Goal: Task Accomplishment & Management: Use online tool/utility

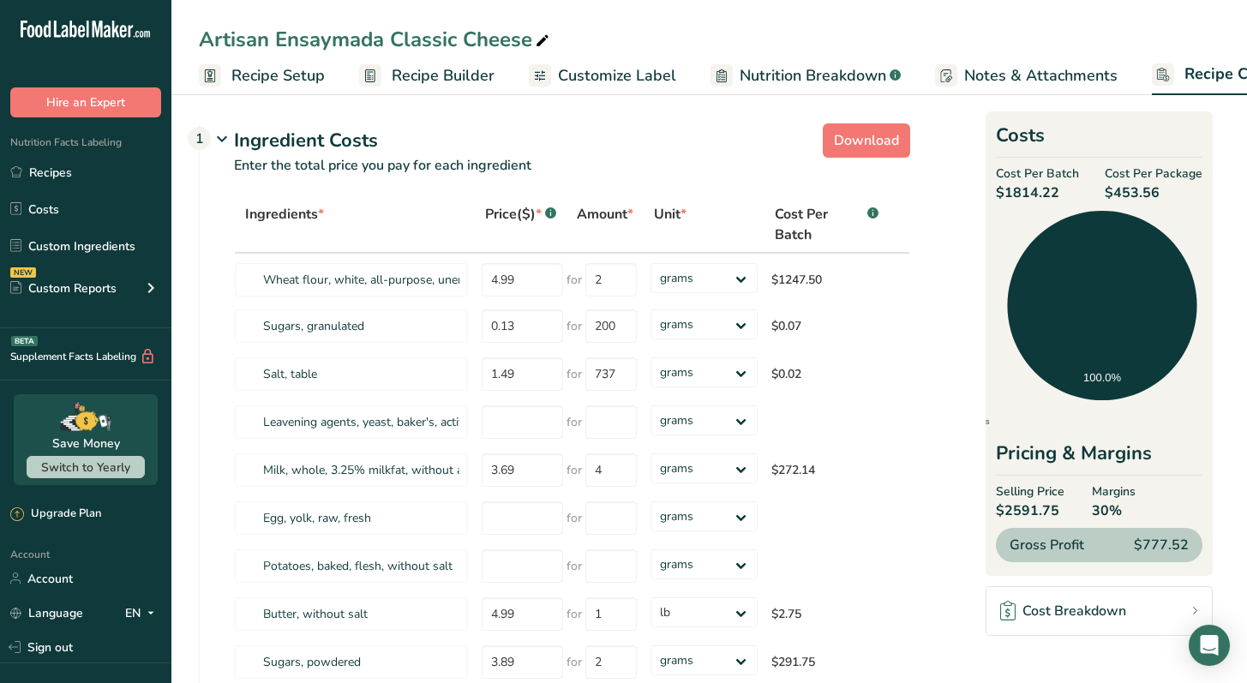
select select "12"
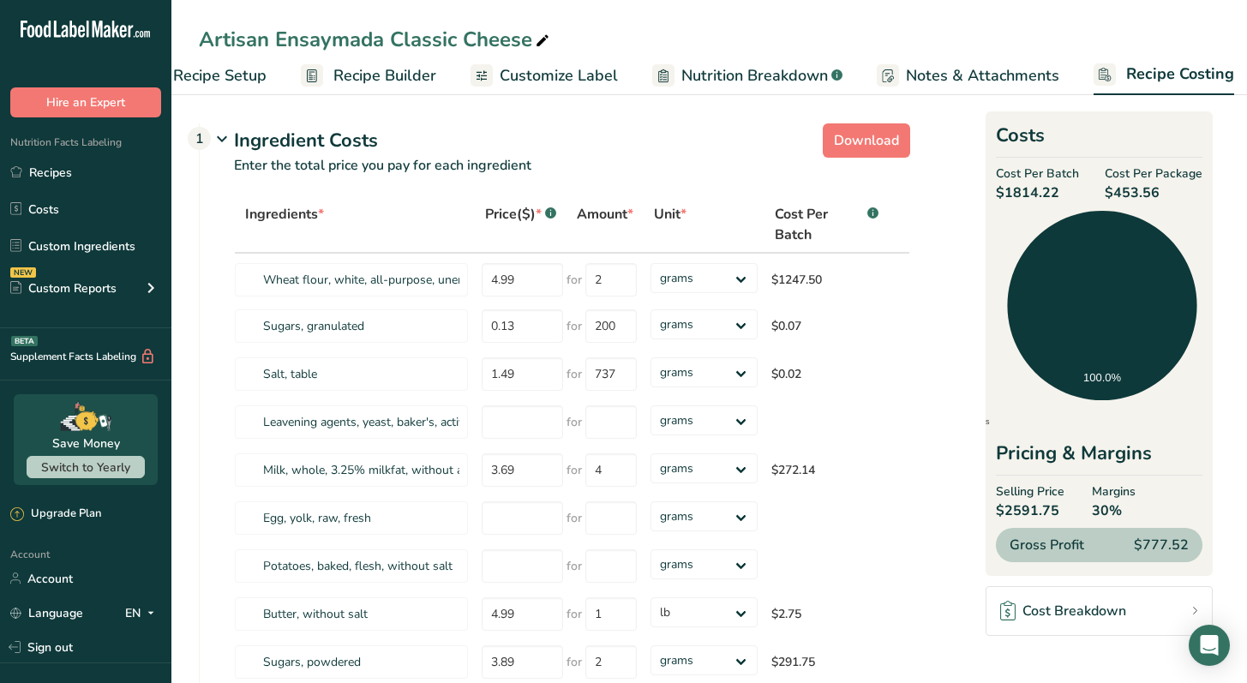
click at [378, 81] on span "Recipe Builder" at bounding box center [384, 75] width 103 height 23
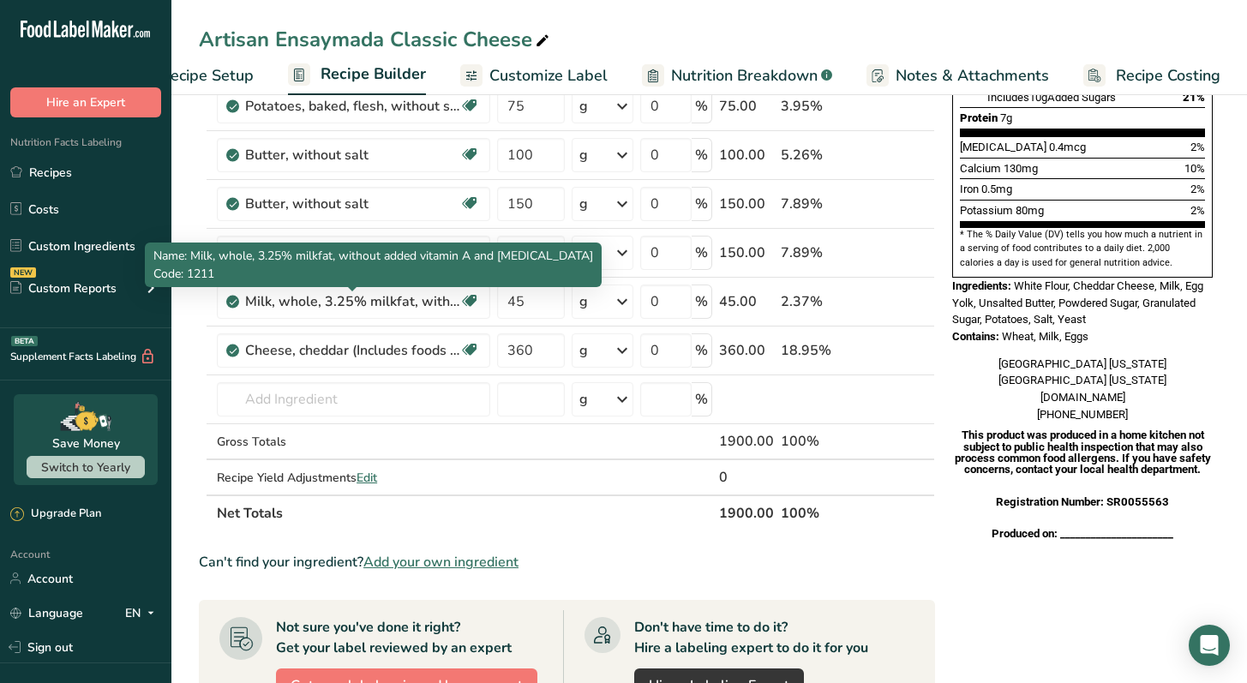
scroll to position [435, 0]
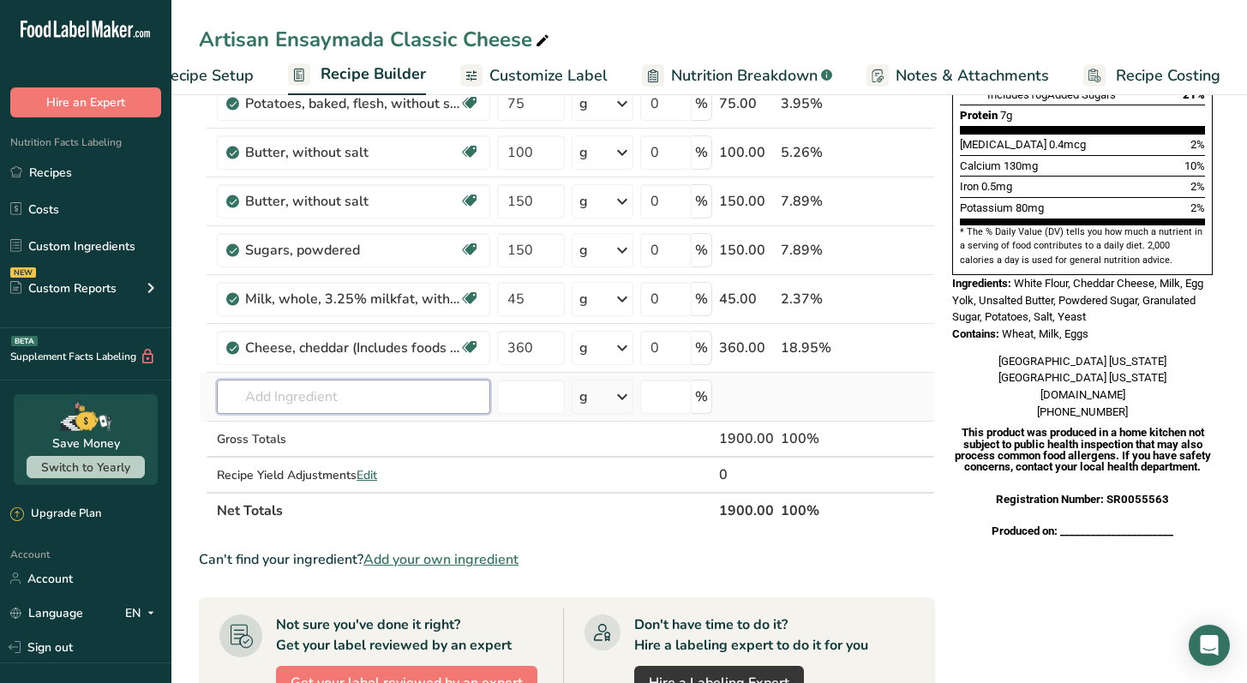
click at [383, 393] on input "text" at bounding box center [353, 397] width 273 height 34
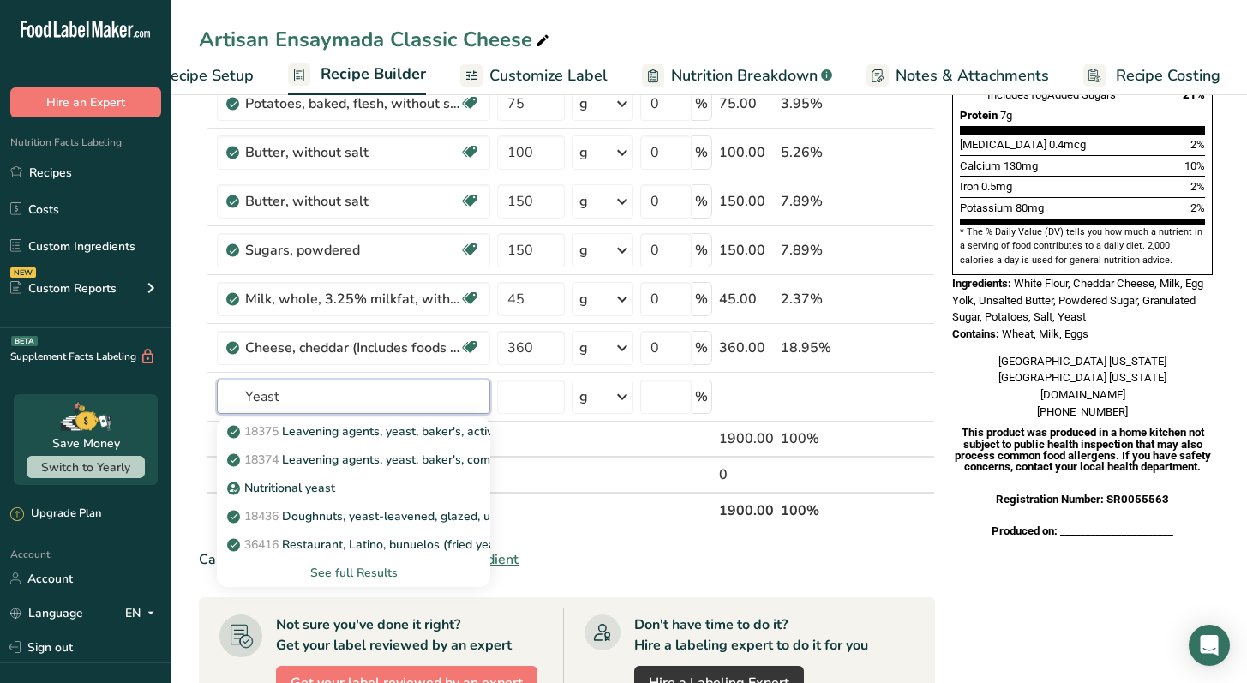
type input "Yeast"
click at [956, 508] on p at bounding box center [1082, 515] width 261 height 21
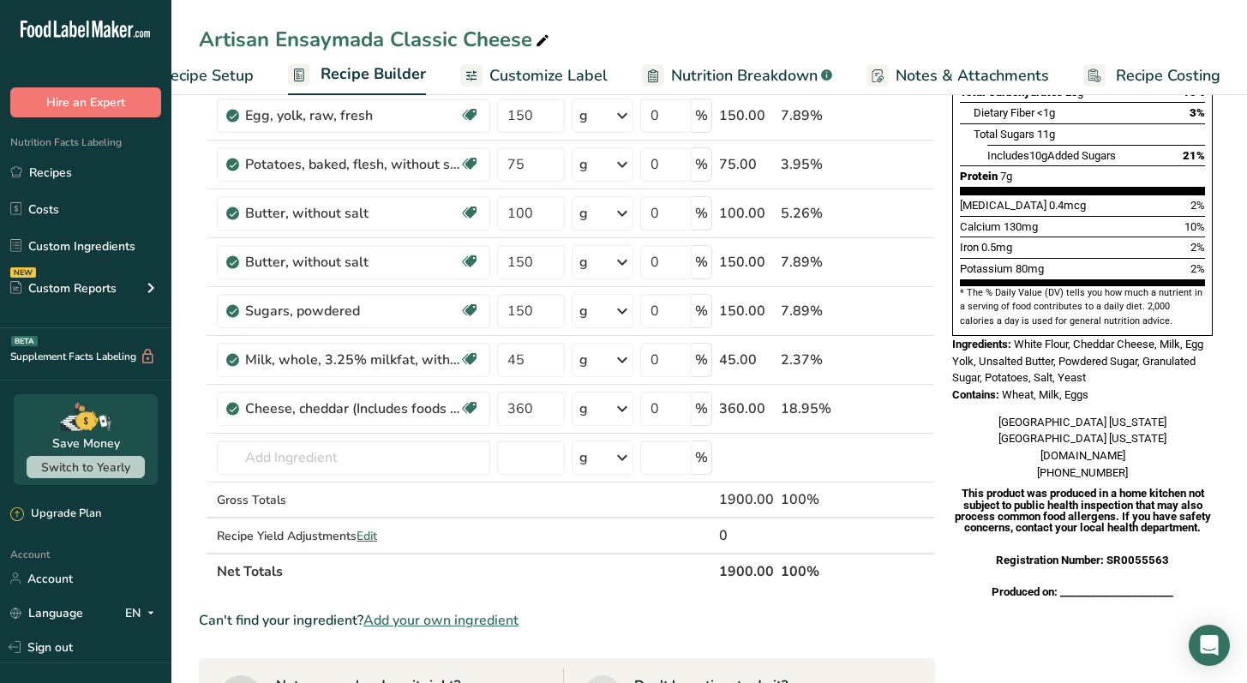
scroll to position [0, 0]
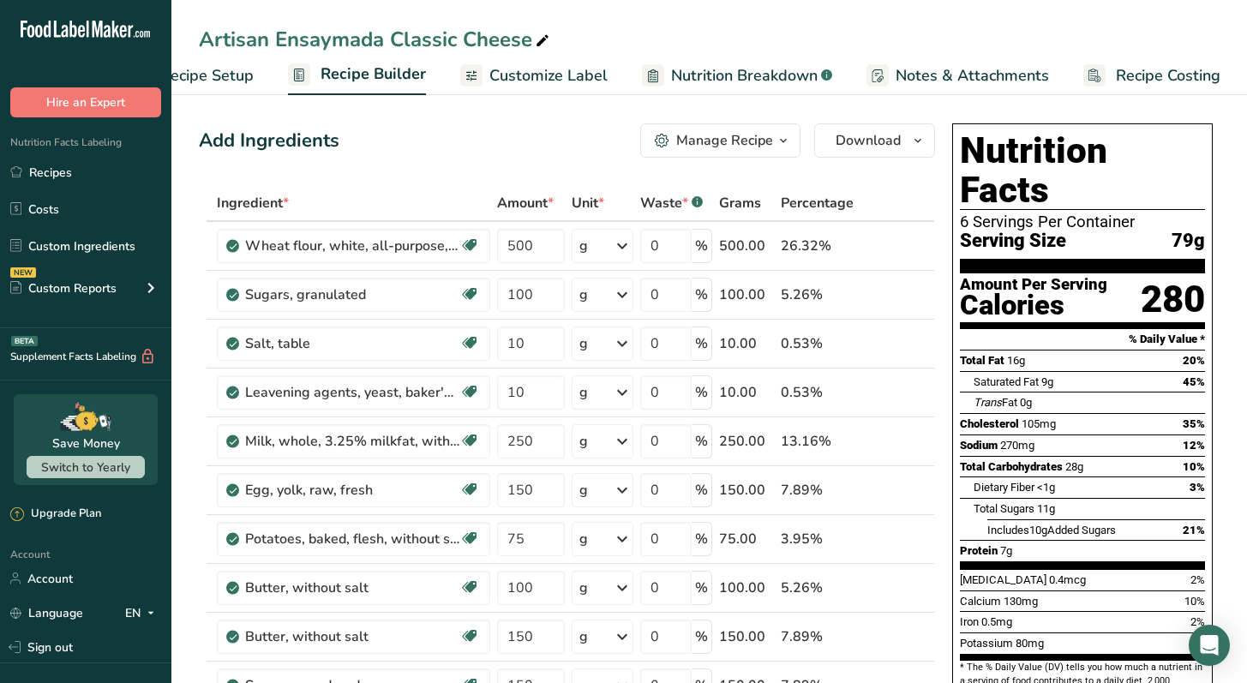
click at [1170, 76] on span "Recipe Costing" at bounding box center [1168, 75] width 105 height 23
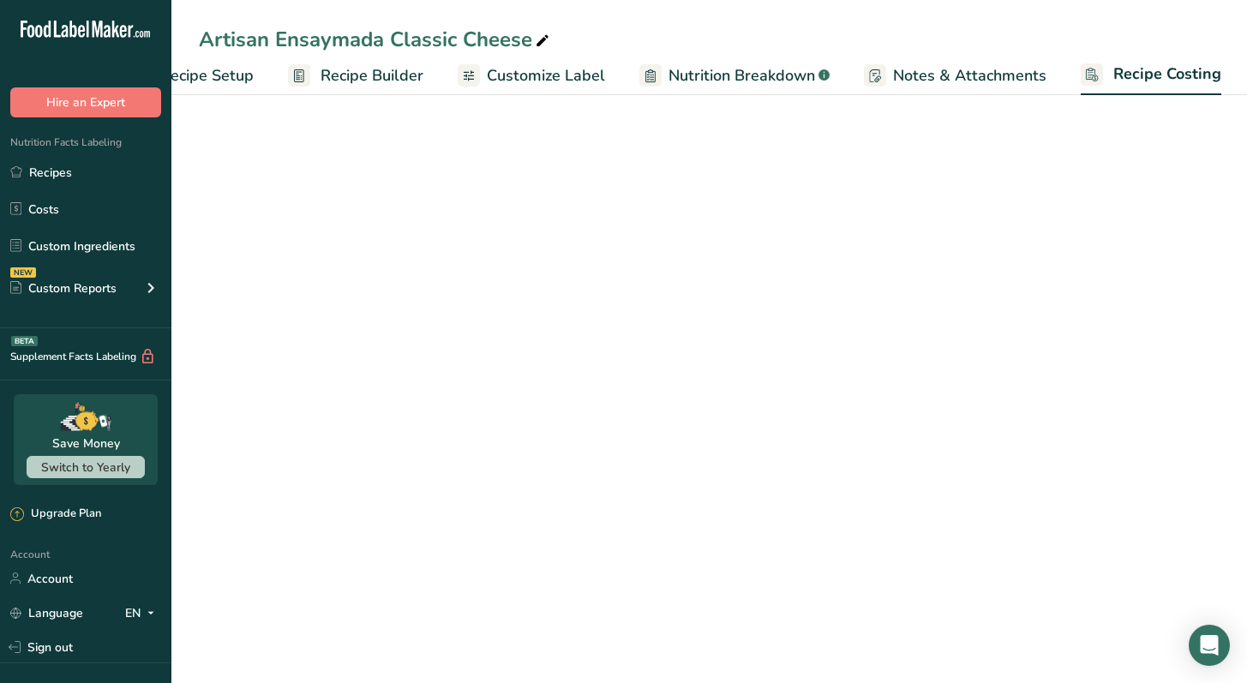
select select "12"
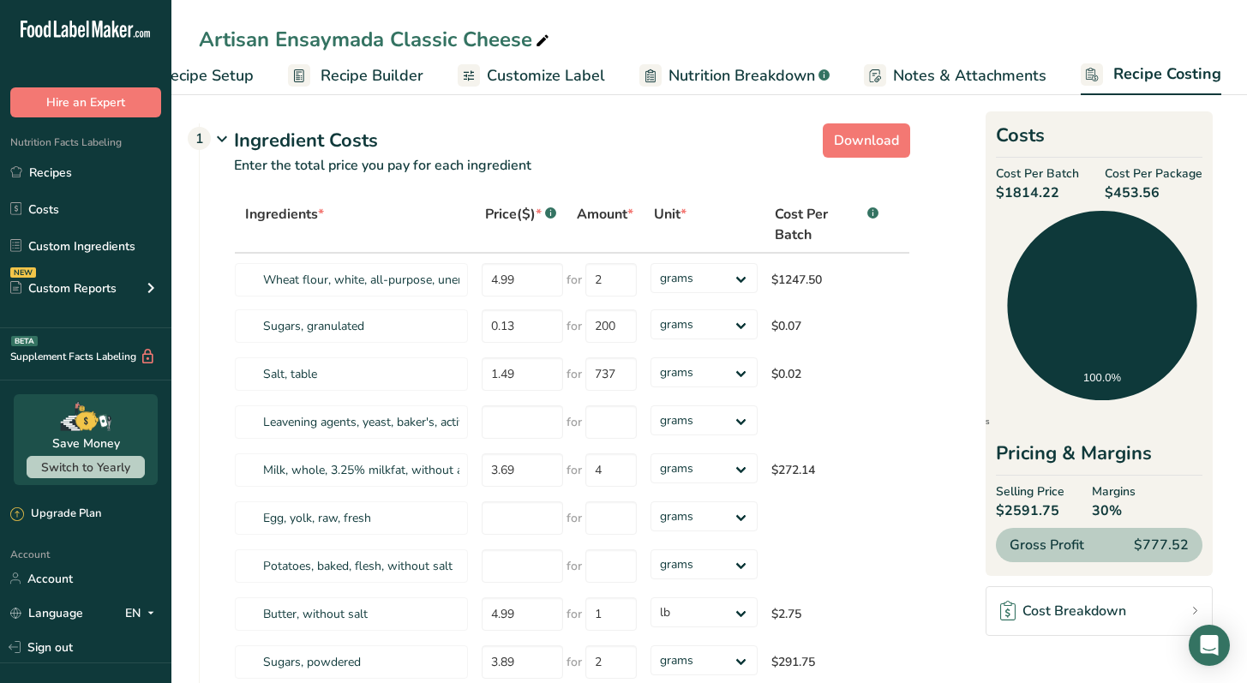
click at [378, 78] on span "Recipe Builder" at bounding box center [372, 75] width 103 height 23
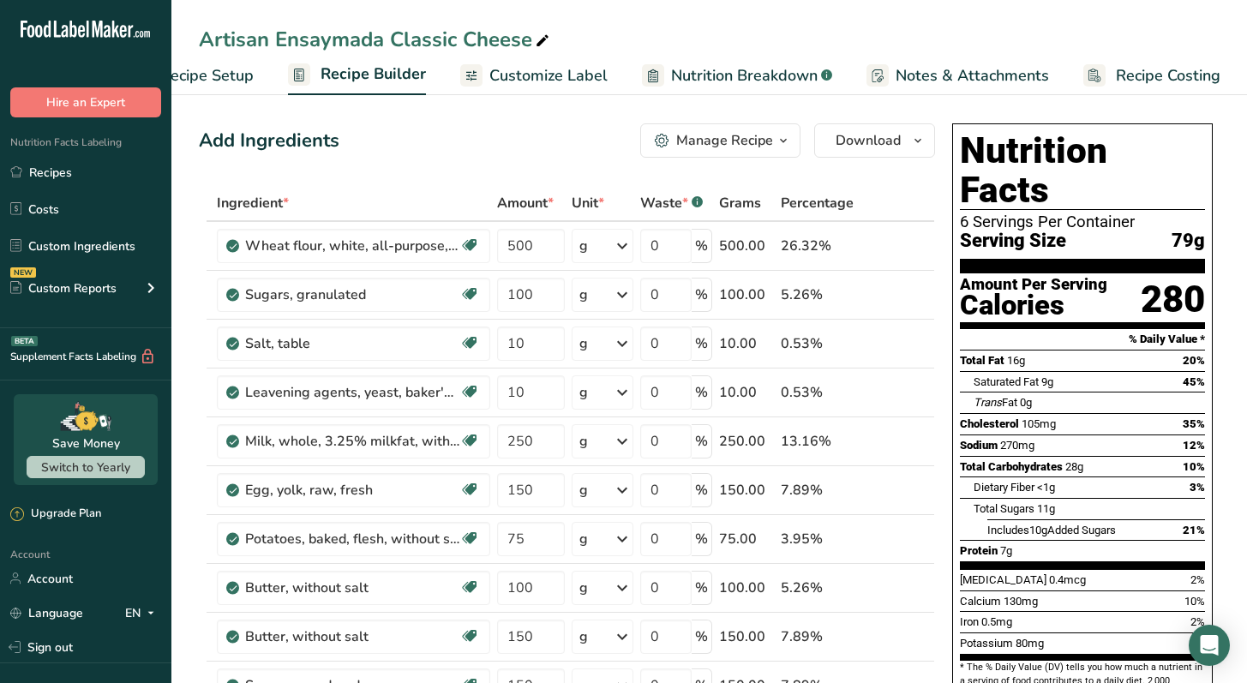
click at [1125, 78] on span "Recipe Costing" at bounding box center [1168, 75] width 105 height 23
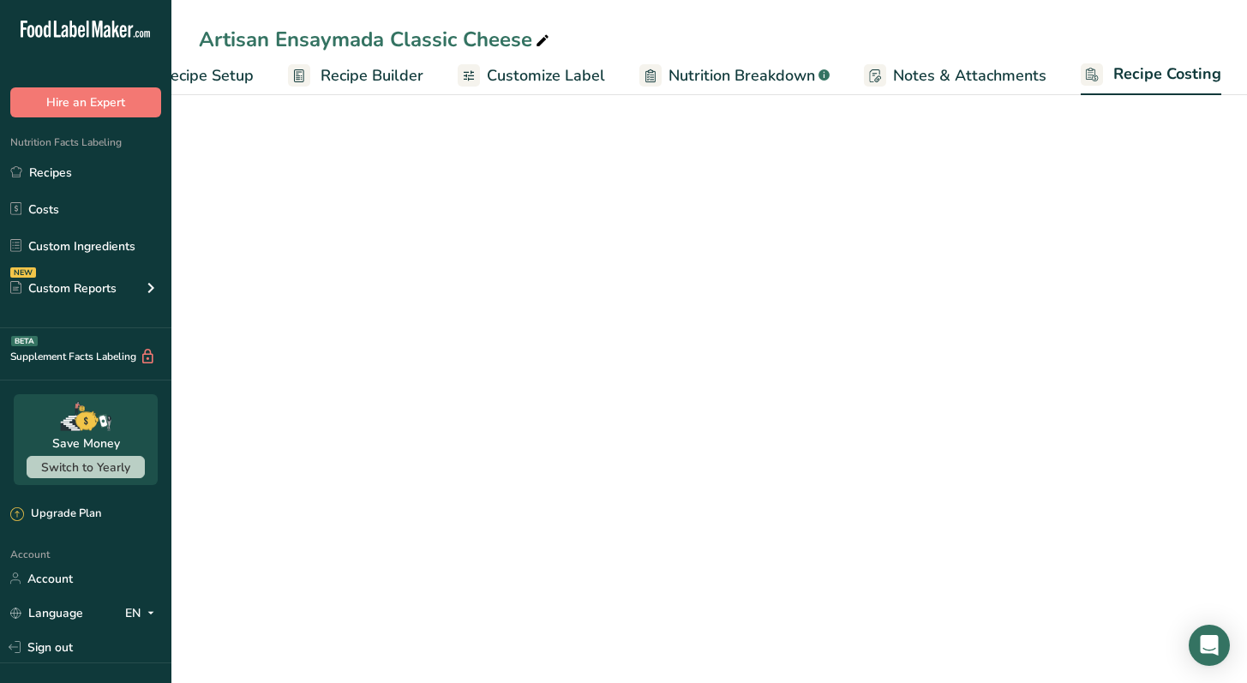
select select "12"
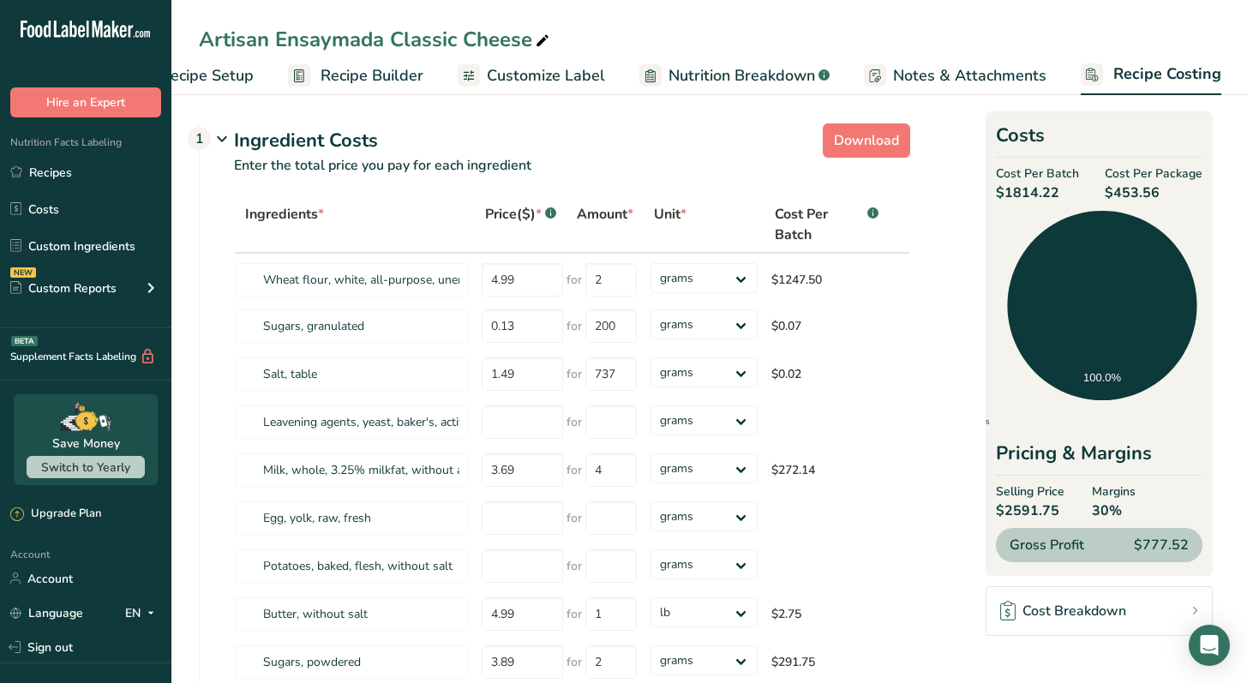
click at [357, 81] on span "Recipe Builder" at bounding box center [372, 75] width 103 height 23
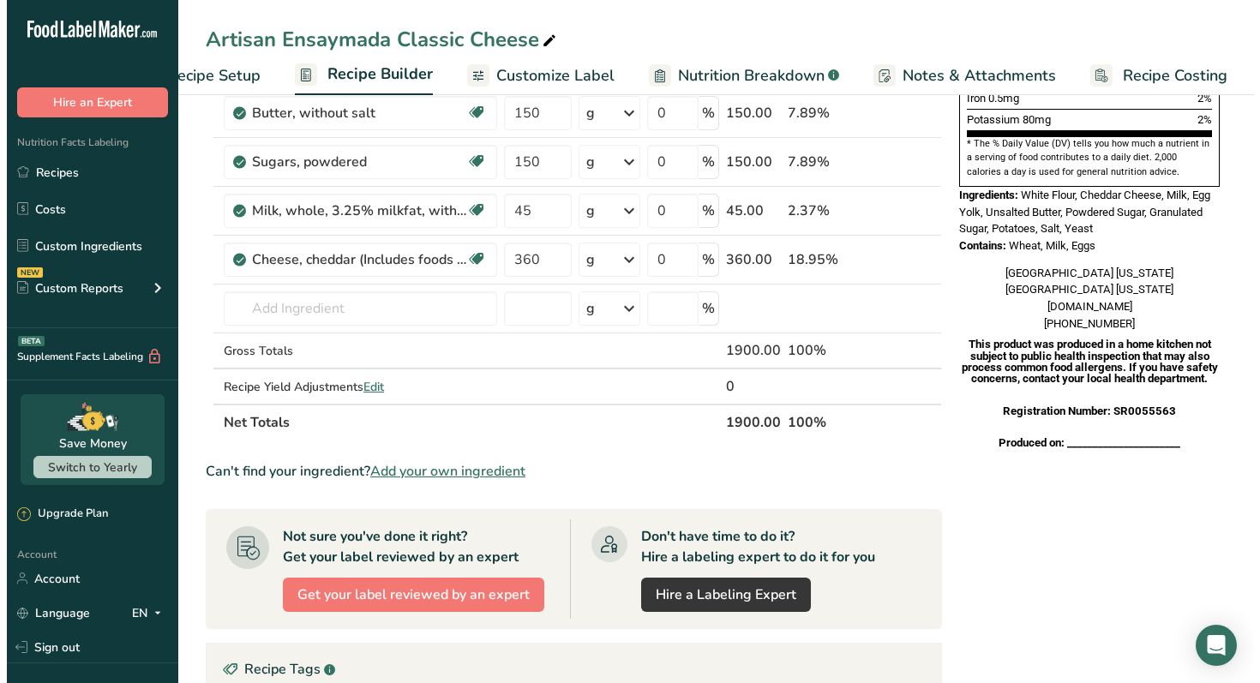
scroll to position [553, 0]
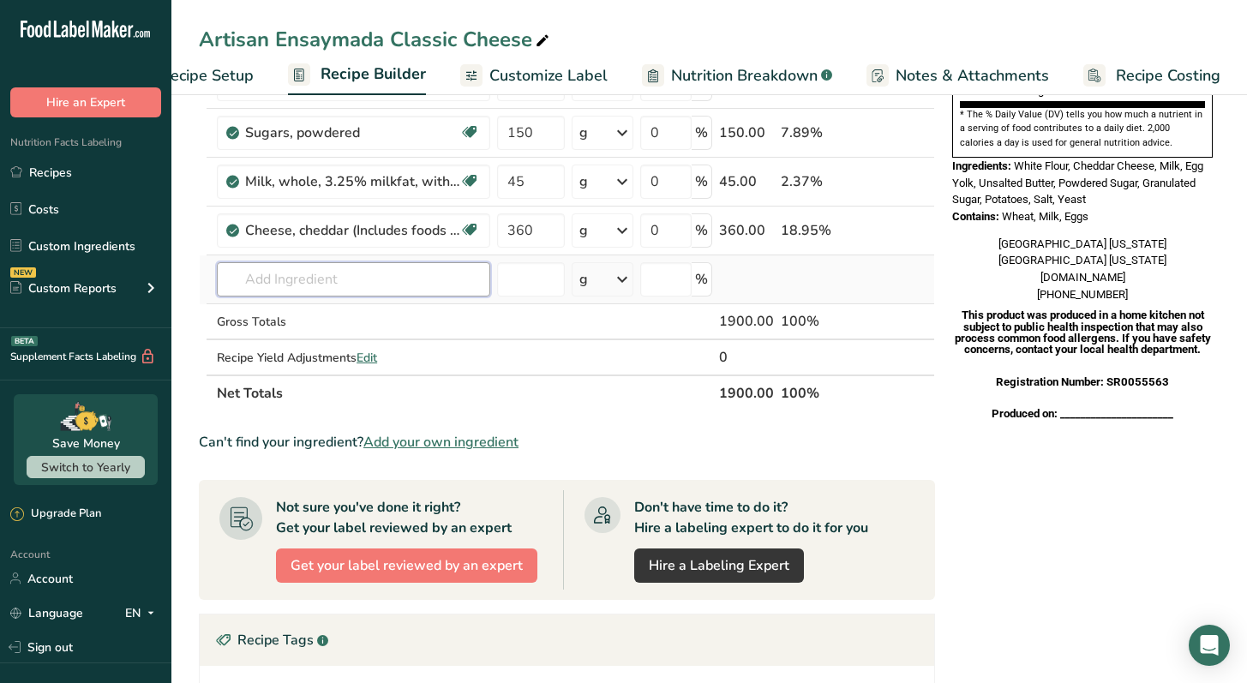
click at [412, 287] on input "text" at bounding box center [353, 279] width 273 height 34
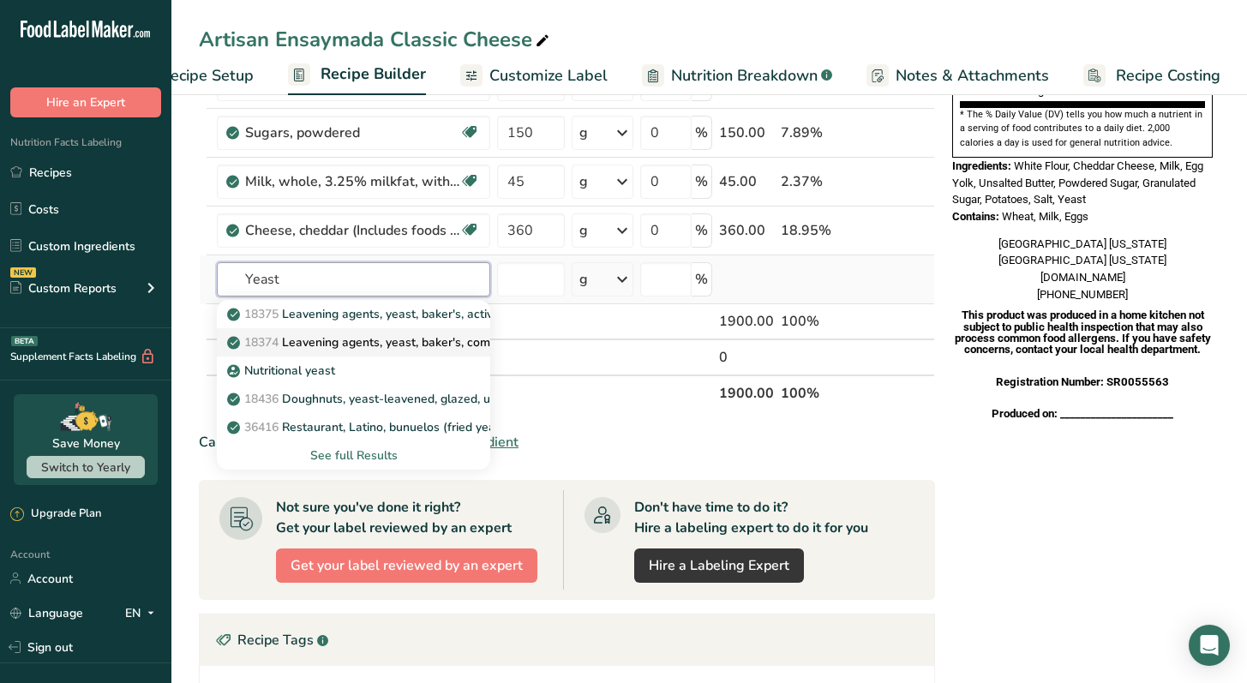
type input "Yeast"
click at [465, 347] on p "18374 Leavening agents, yeast, [PERSON_NAME], compressed" at bounding box center [382, 342] width 303 height 18
type input "Leavening agents, yeast, baker's, compressed"
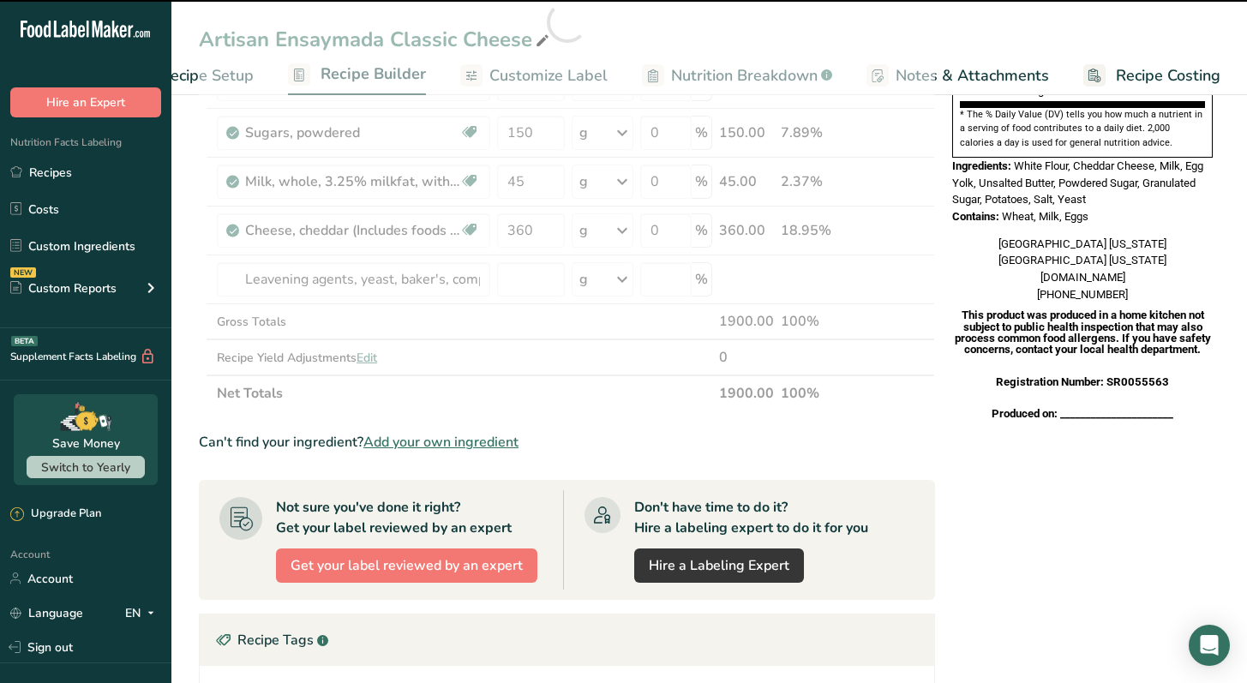
type input "0"
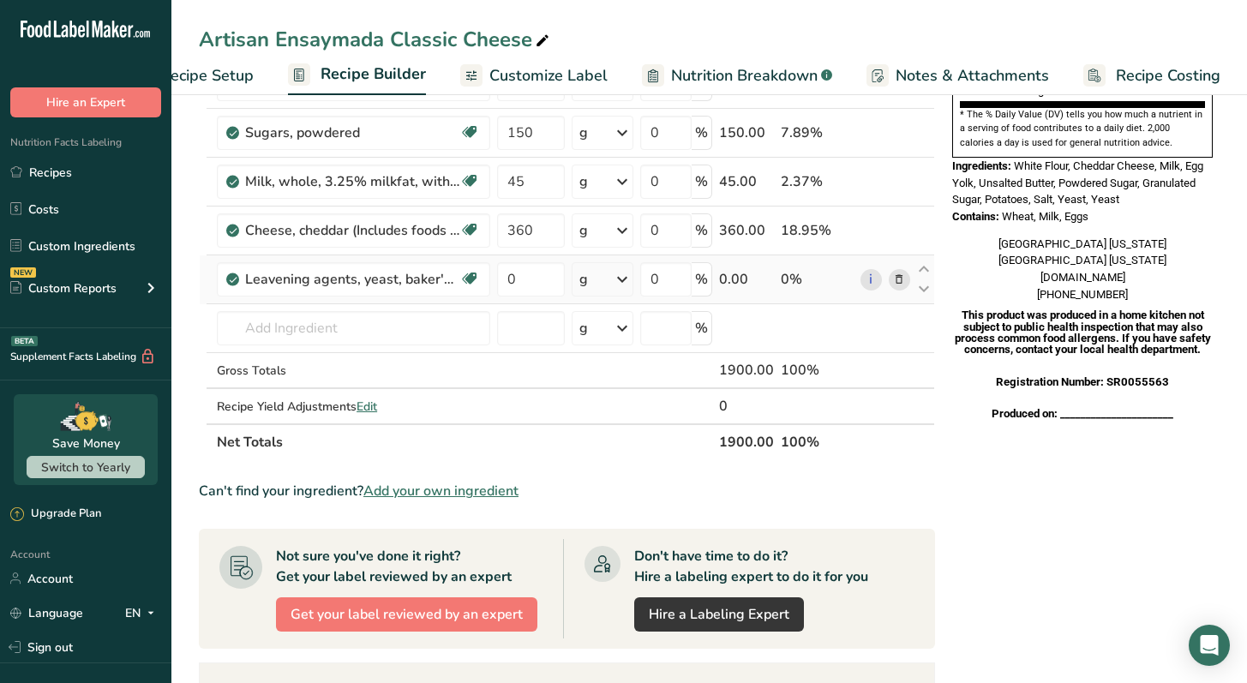
click at [899, 281] on icon at bounding box center [899, 280] width 12 height 18
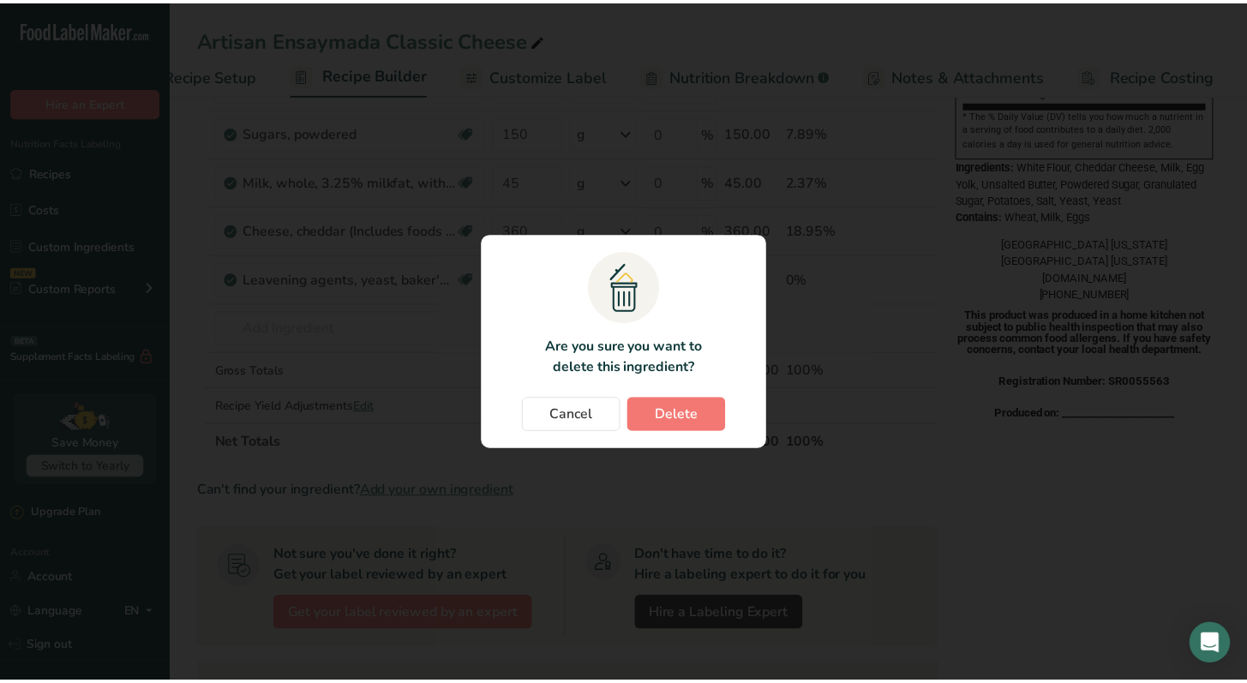
scroll to position [0, 58]
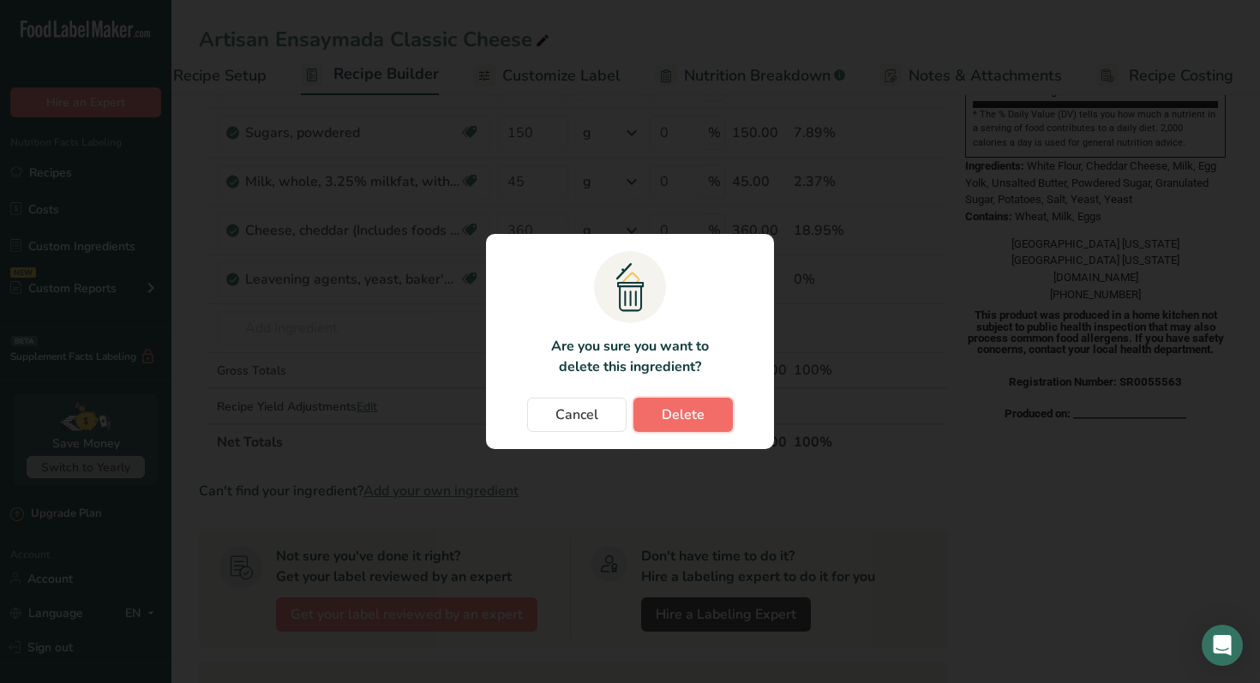
click at [675, 413] on span "Delete" at bounding box center [683, 415] width 43 height 21
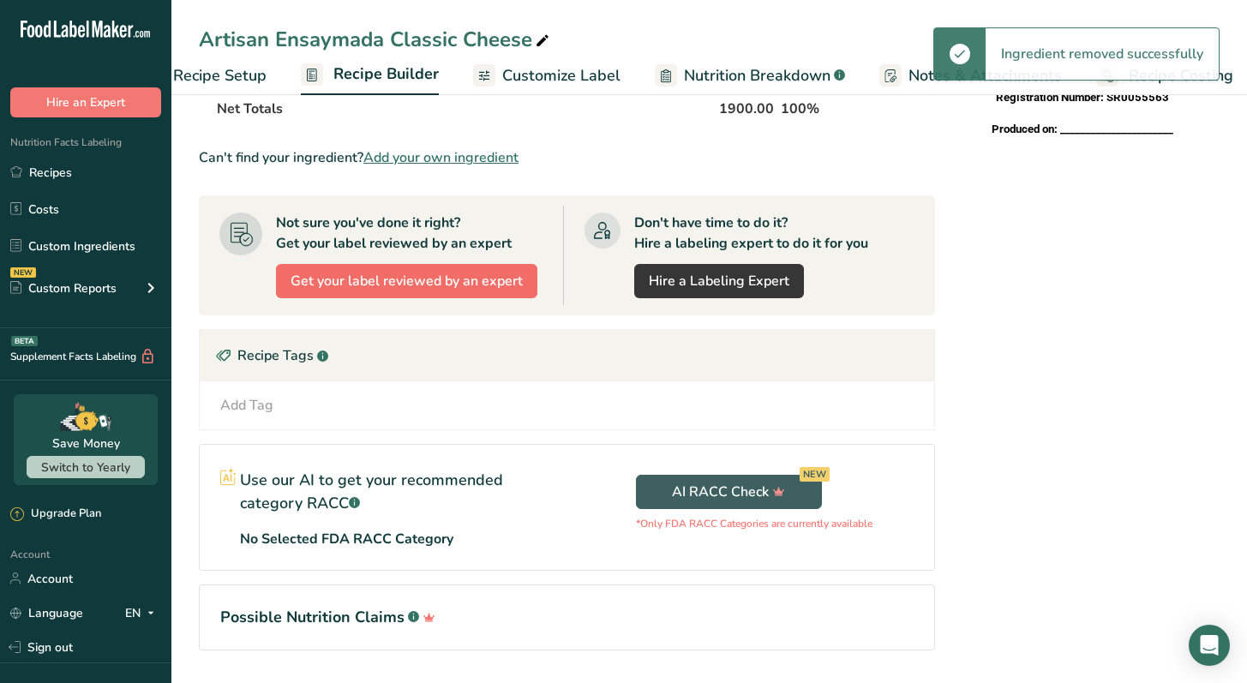
scroll to position [0, 0]
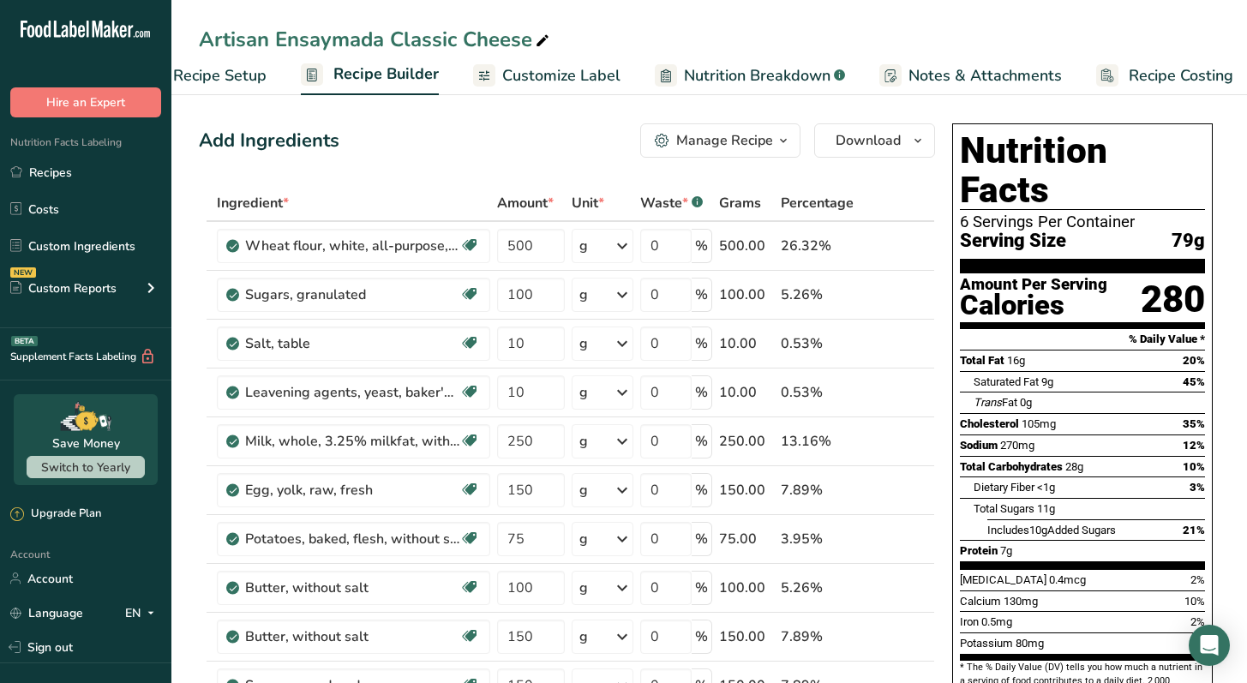
click at [1149, 74] on span "Recipe Costing" at bounding box center [1181, 75] width 105 height 23
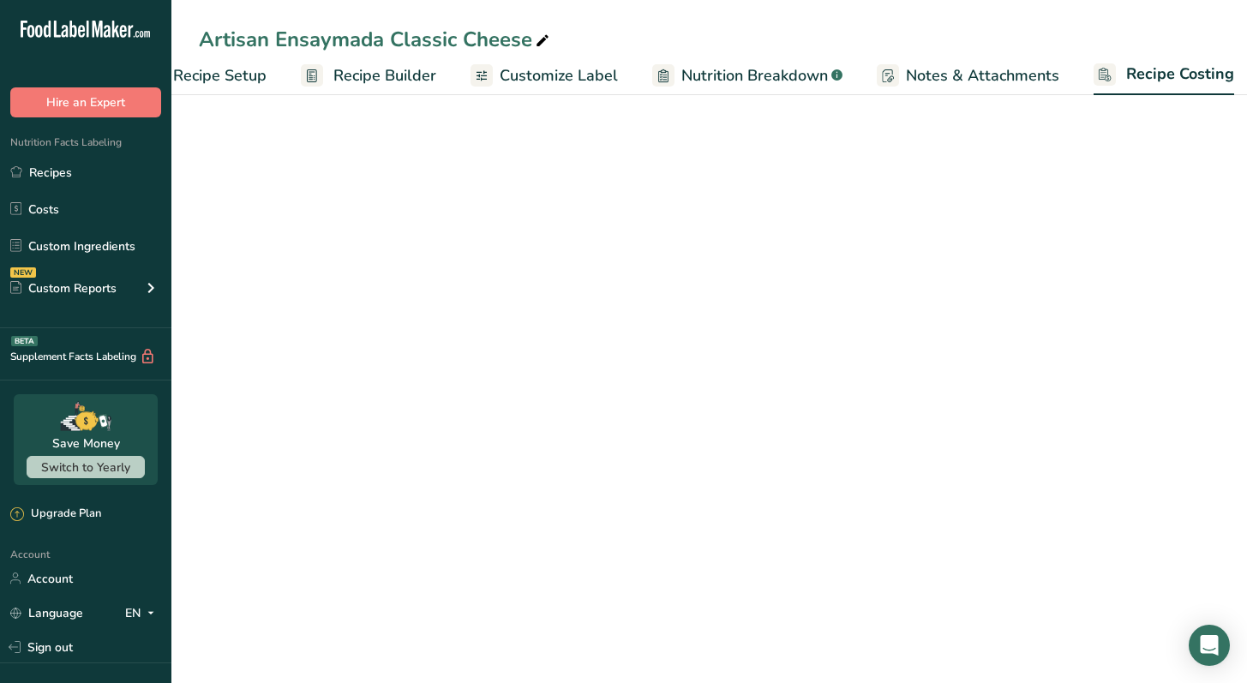
select select "12"
select select "5"
select select "12"
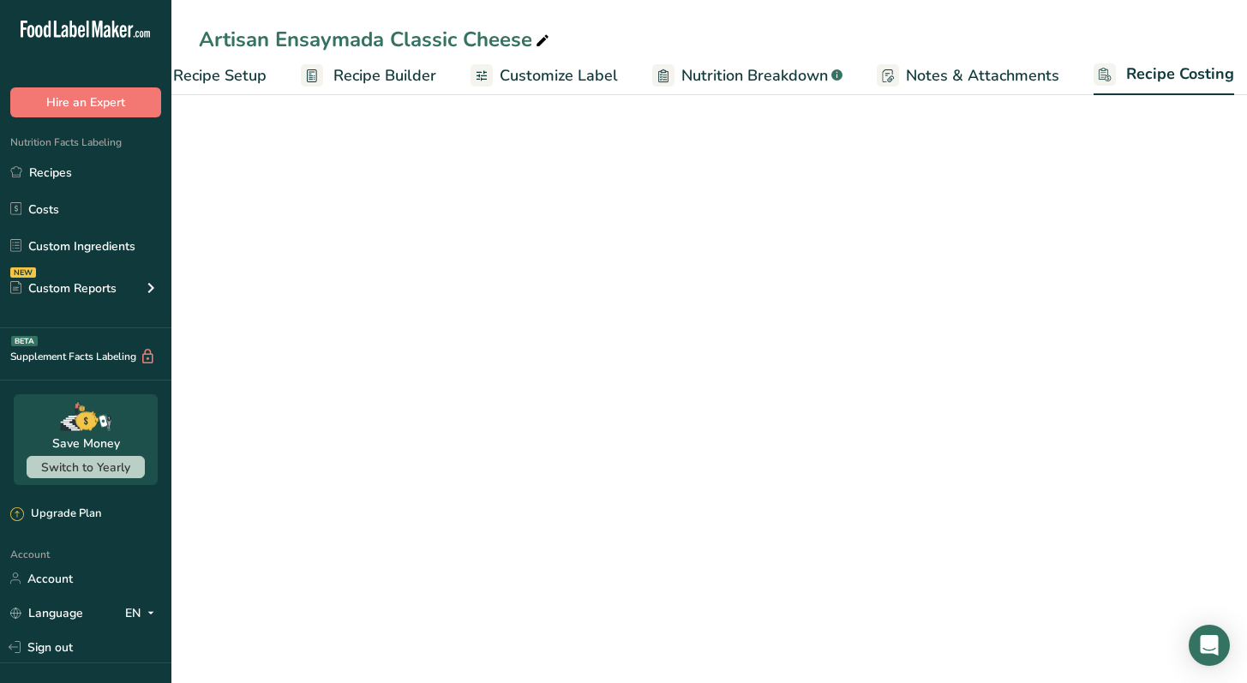
select select "12"
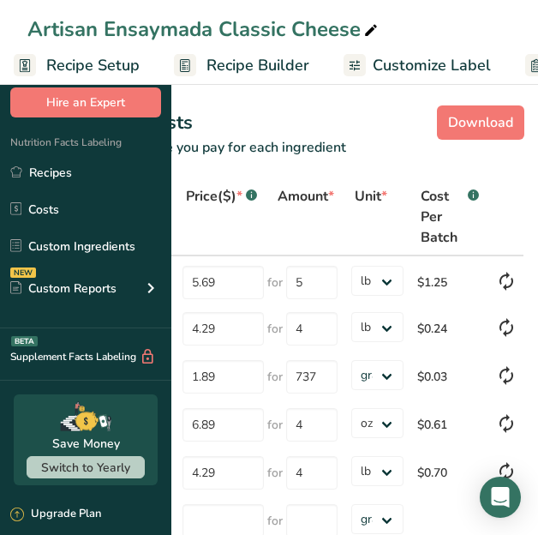
select select "12"
select select "5"
select select "12"
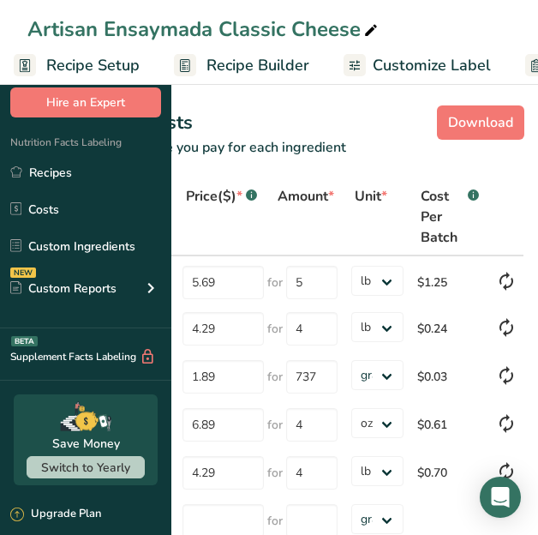
select select "12"
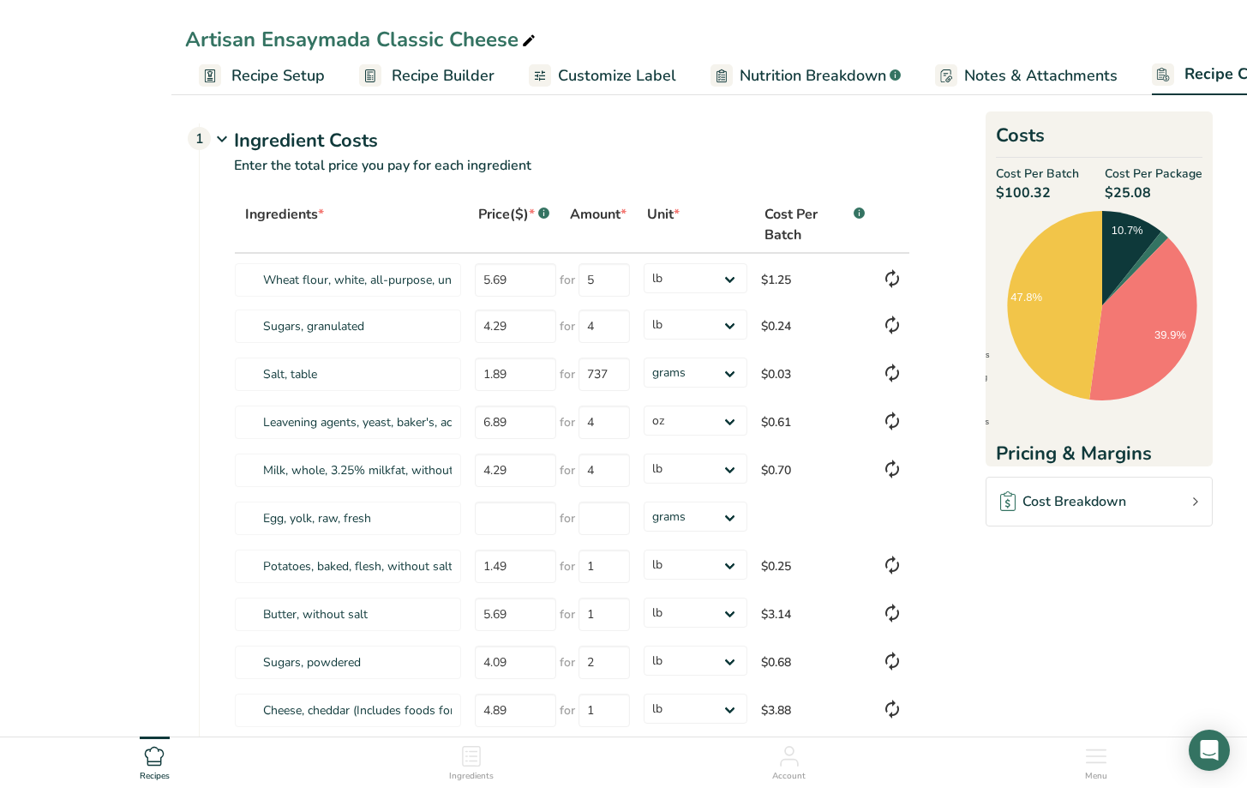
select select "12"
select select "5"
select select "12"
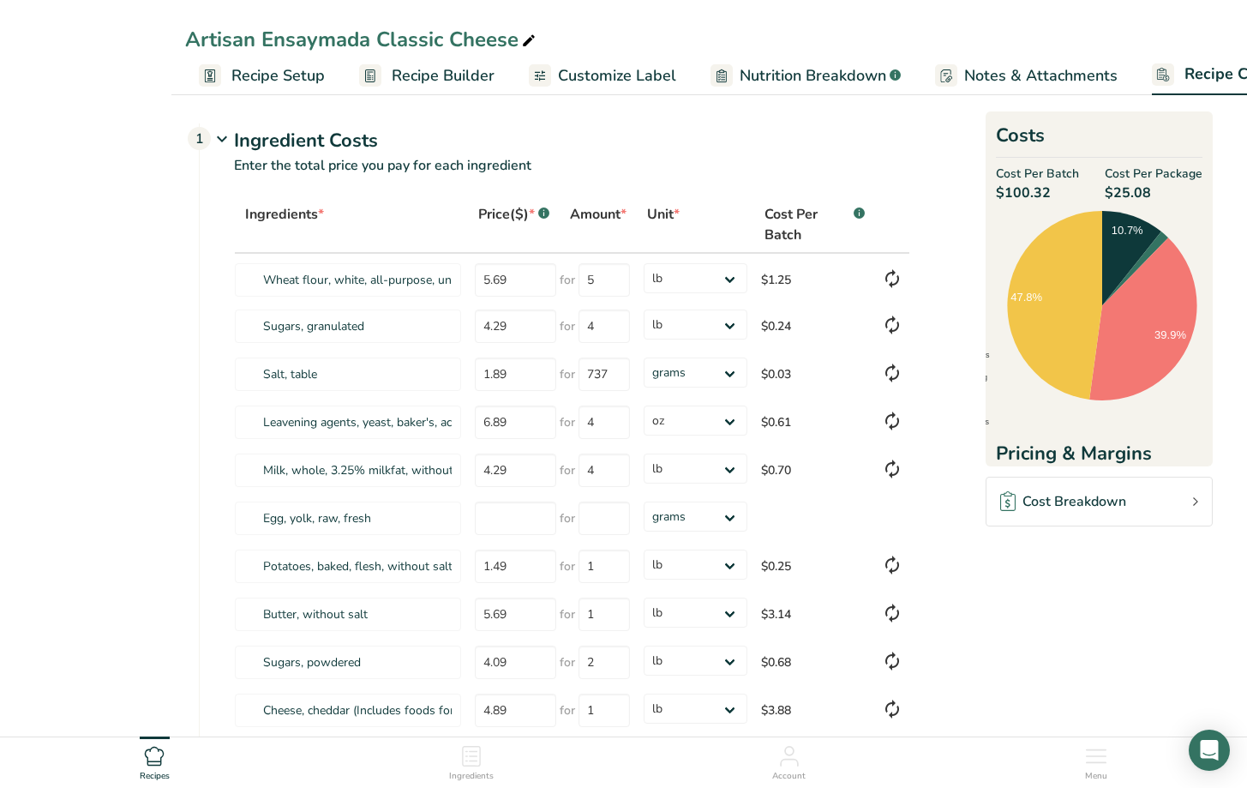
select select "12"
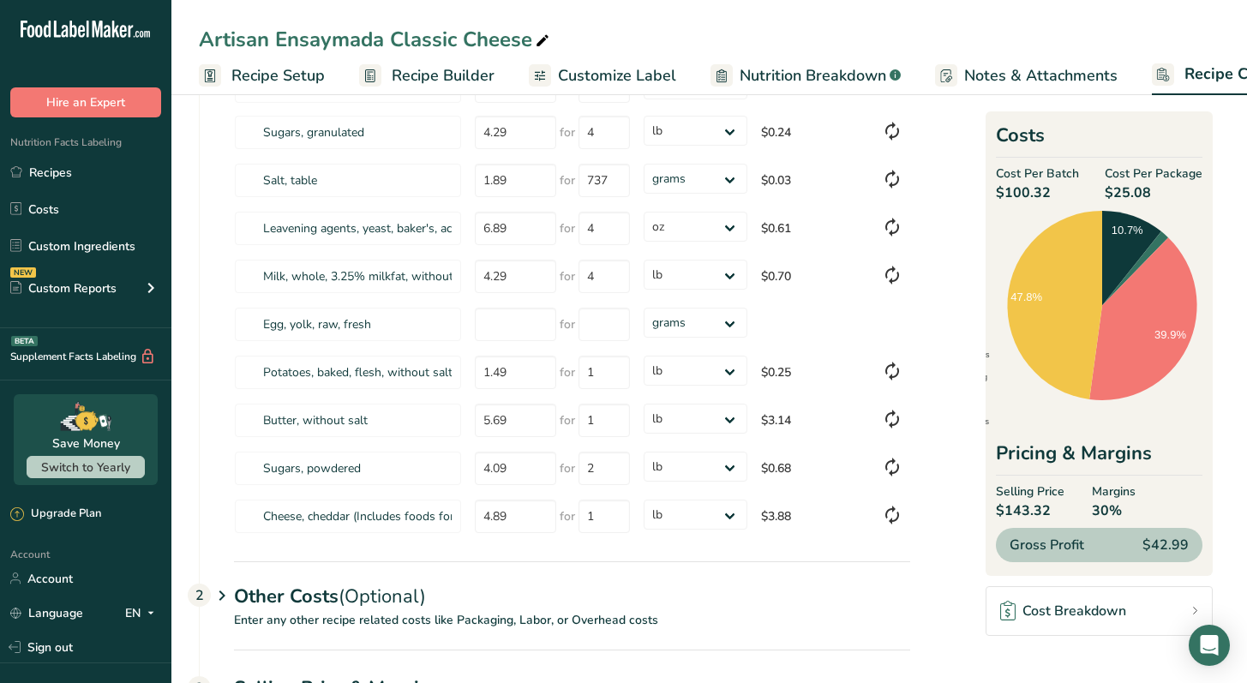
scroll to position [282, 0]
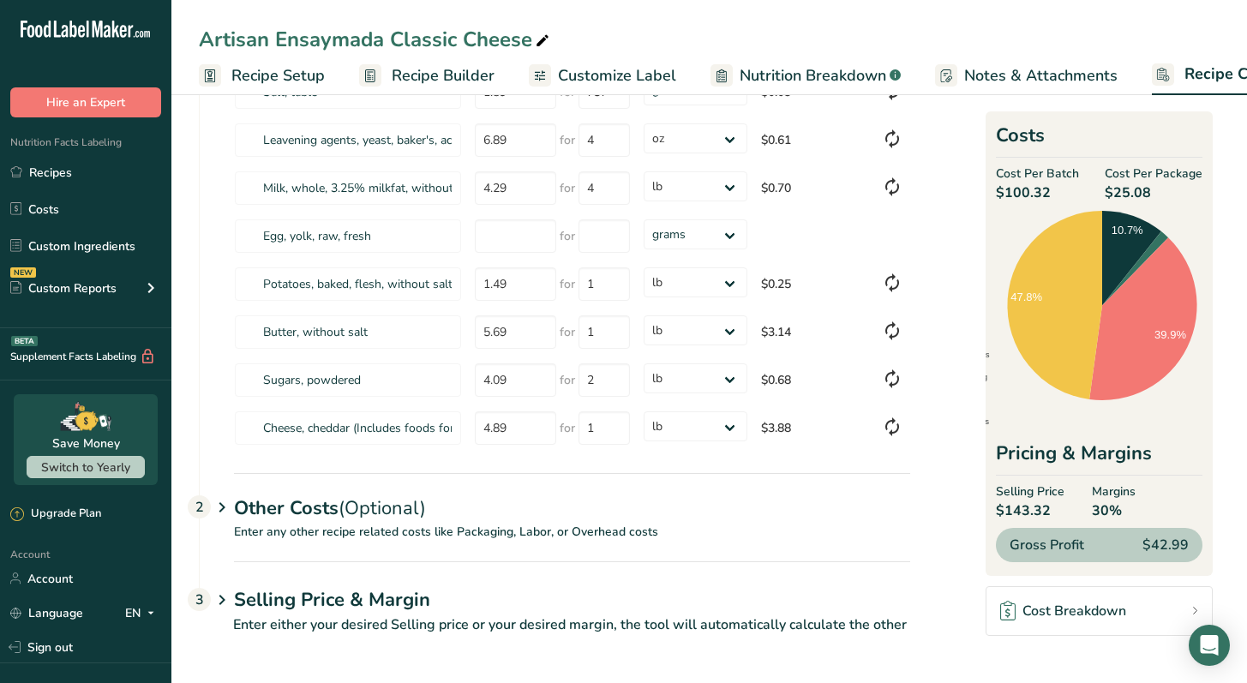
click at [312, 507] on div "Other Costs (Optional) 2" at bounding box center [572, 498] width 676 height 50
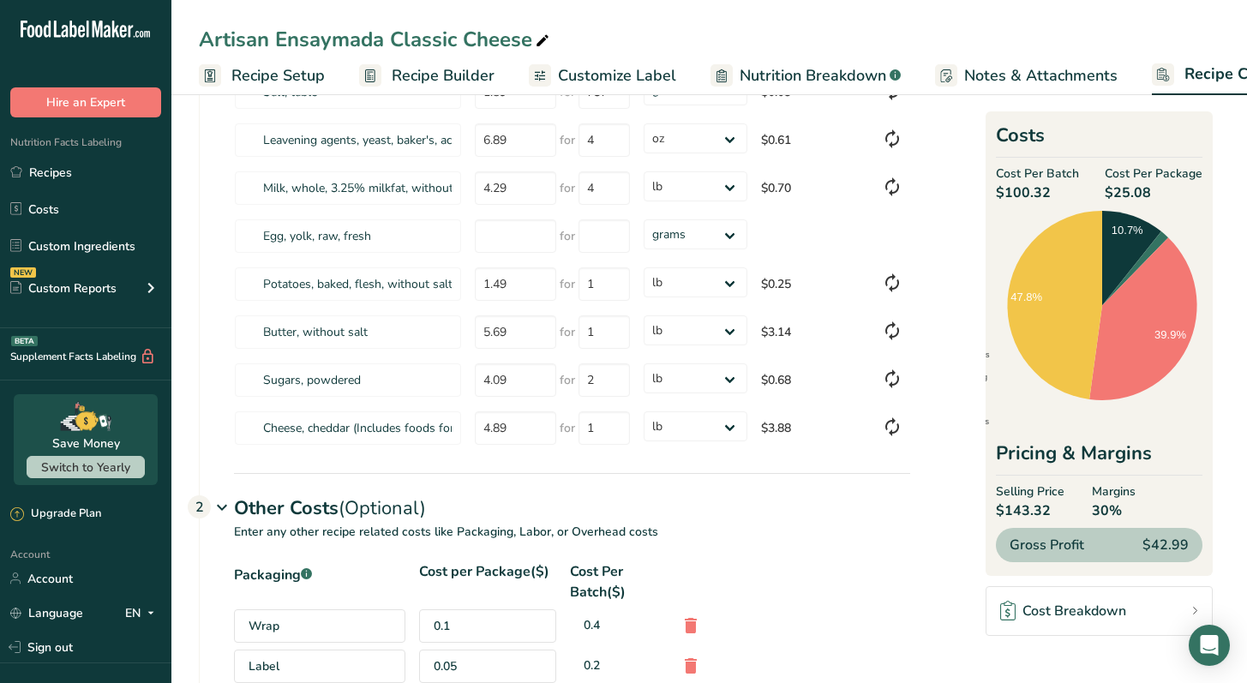
click at [906, 531] on p "Enter any other recipe related costs like Packaging, Labor, or Overhead costs" at bounding box center [555, 542] width 711 height 39
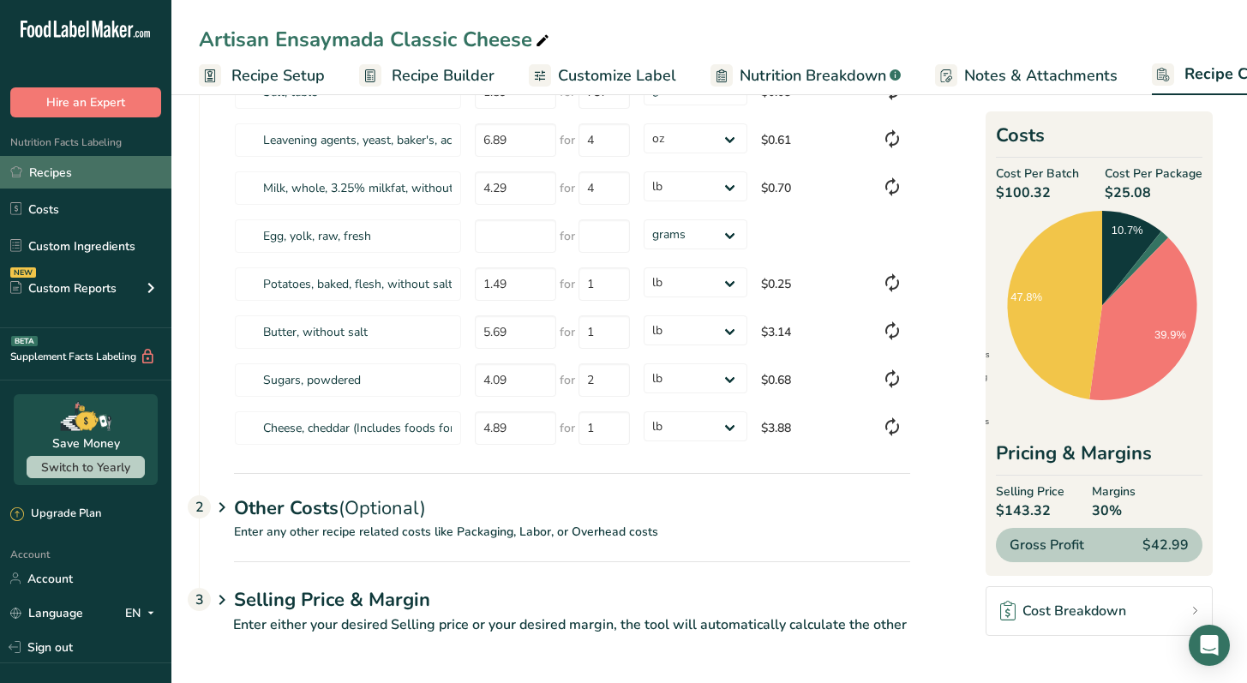
click at [84, 174] on link "Recipes" at bounding box center [85, 172] width 171 height 33
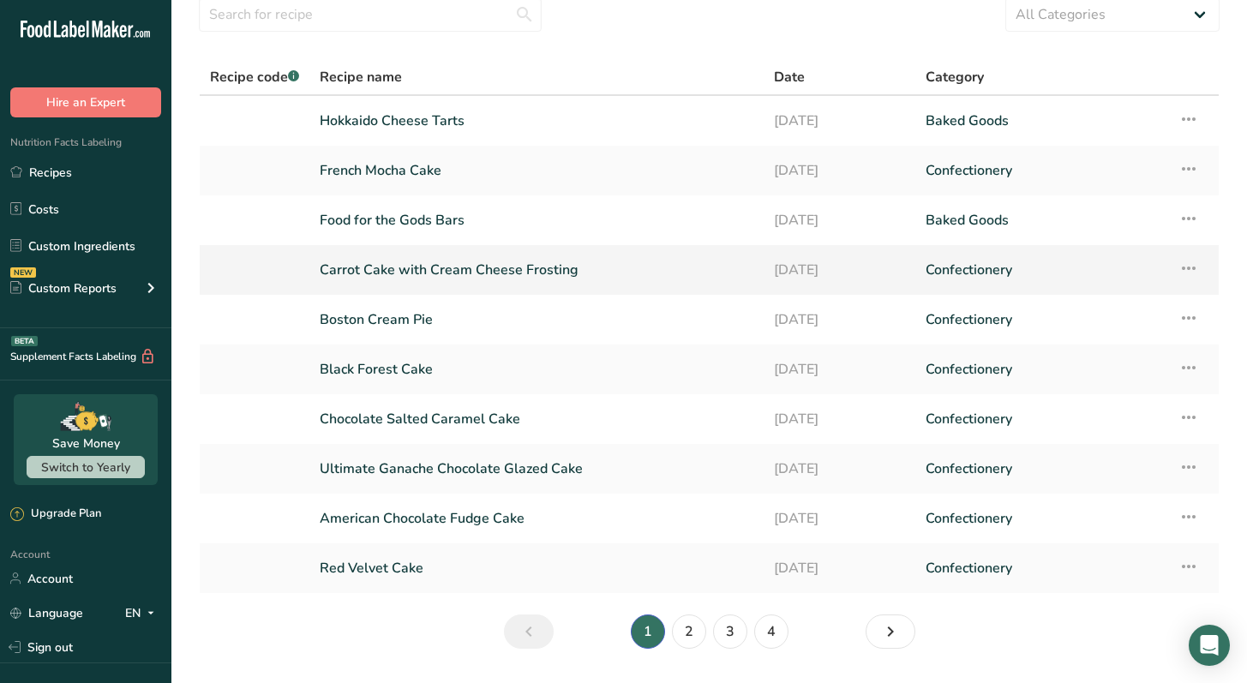
scroll to position [117, 0]
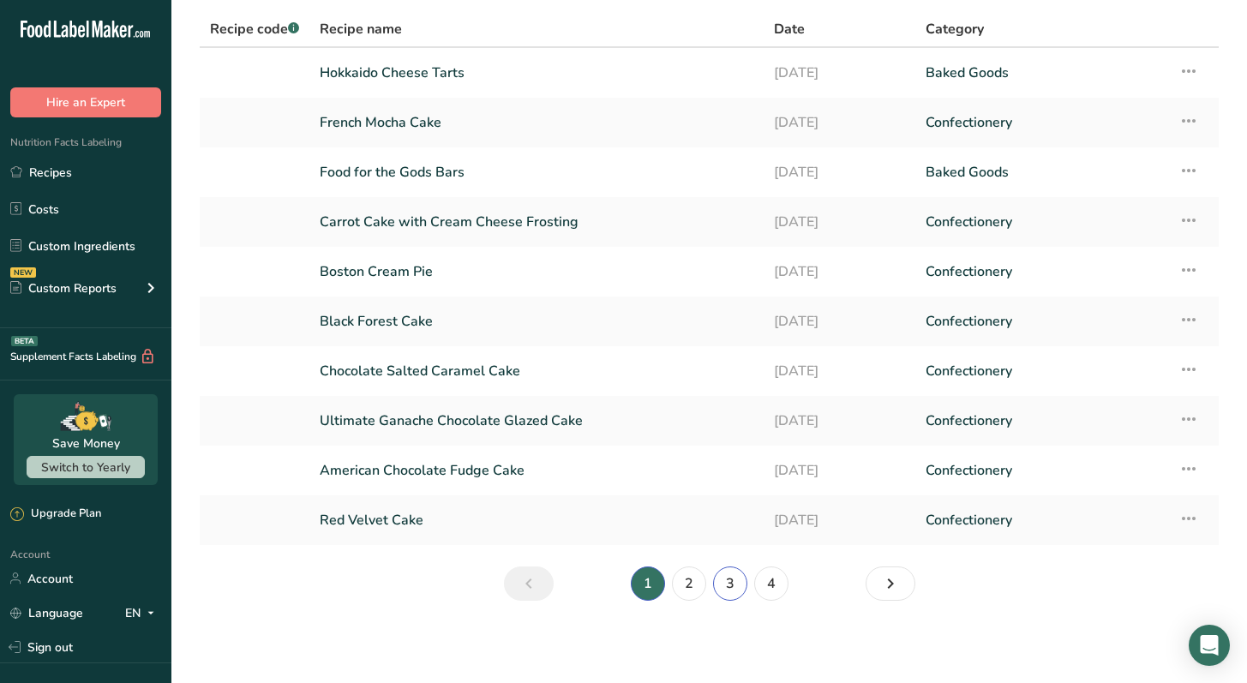
click at [735, 589] on link "3" at bounding box center [730, 584] width 34 height 34
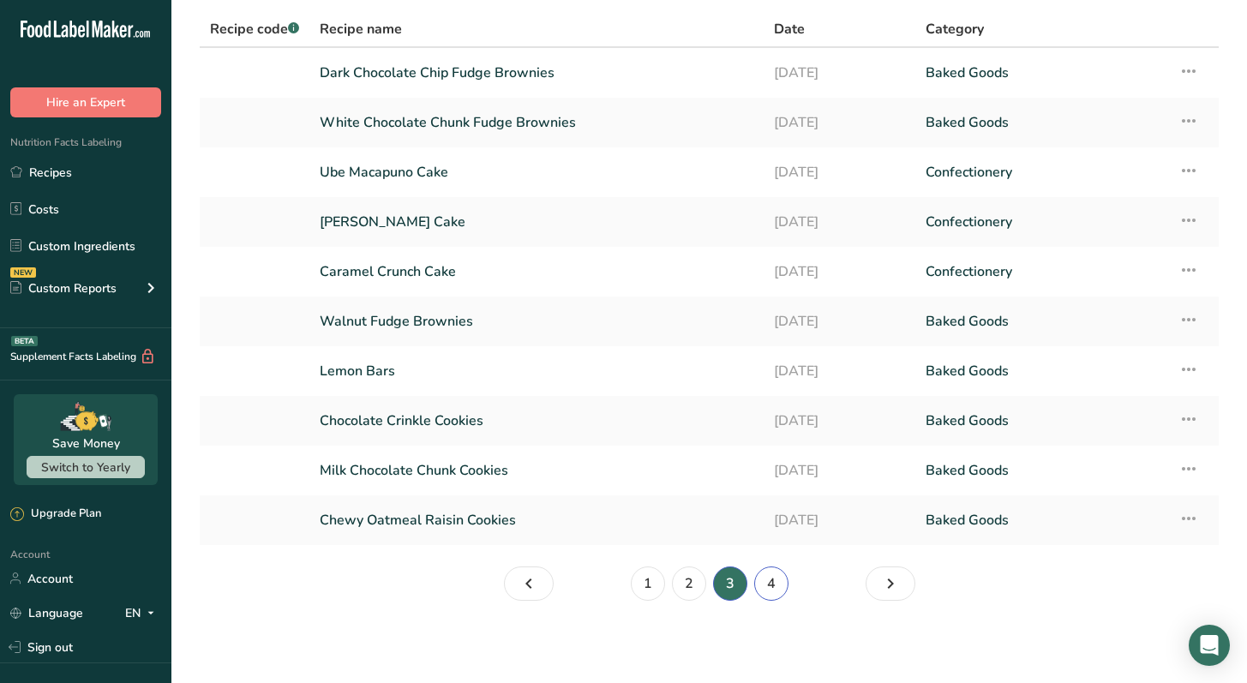
click at [770, 596] on link "4" at bounding box center [771, 584] width 34 height 34
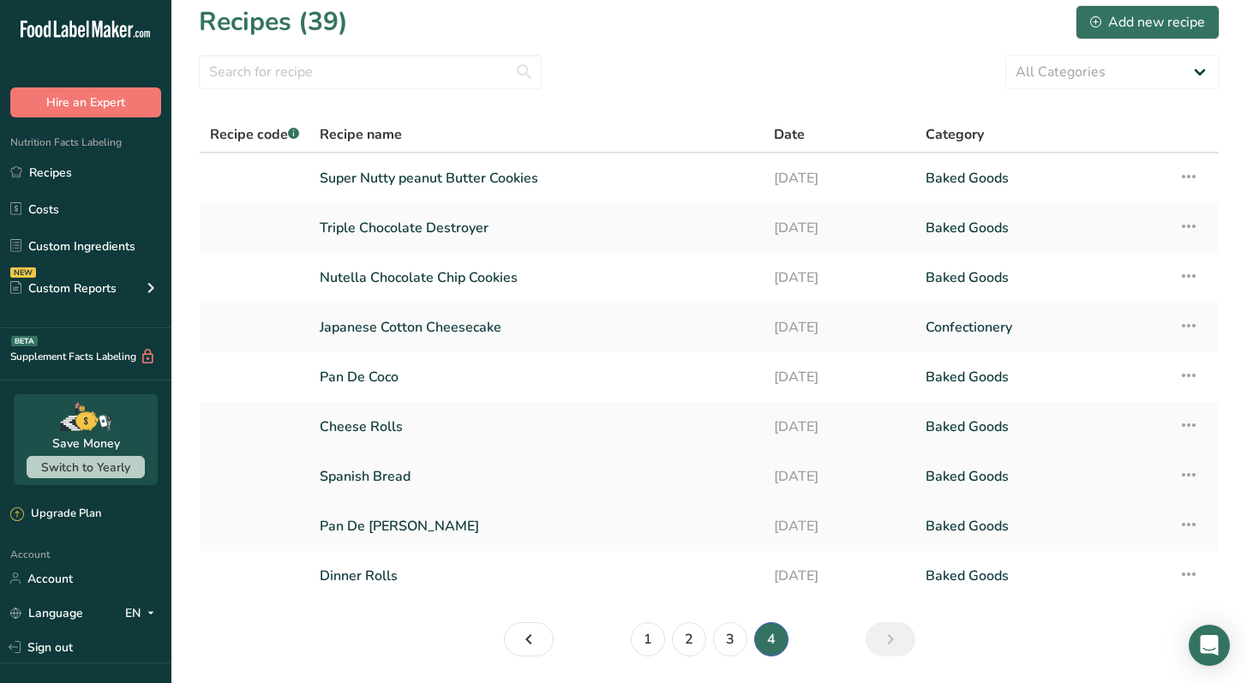
scroll to position [8, 0]
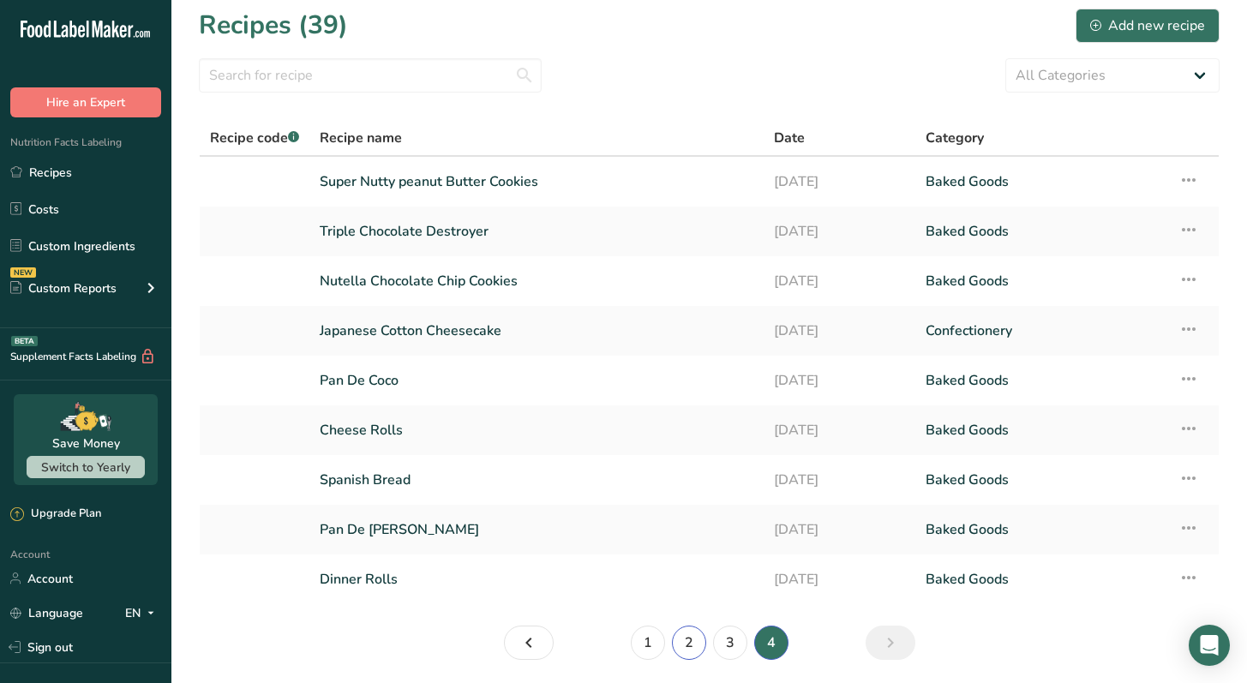
click at [699, 646] on link "2" at bounding box center [689, 643] width 34 height 34
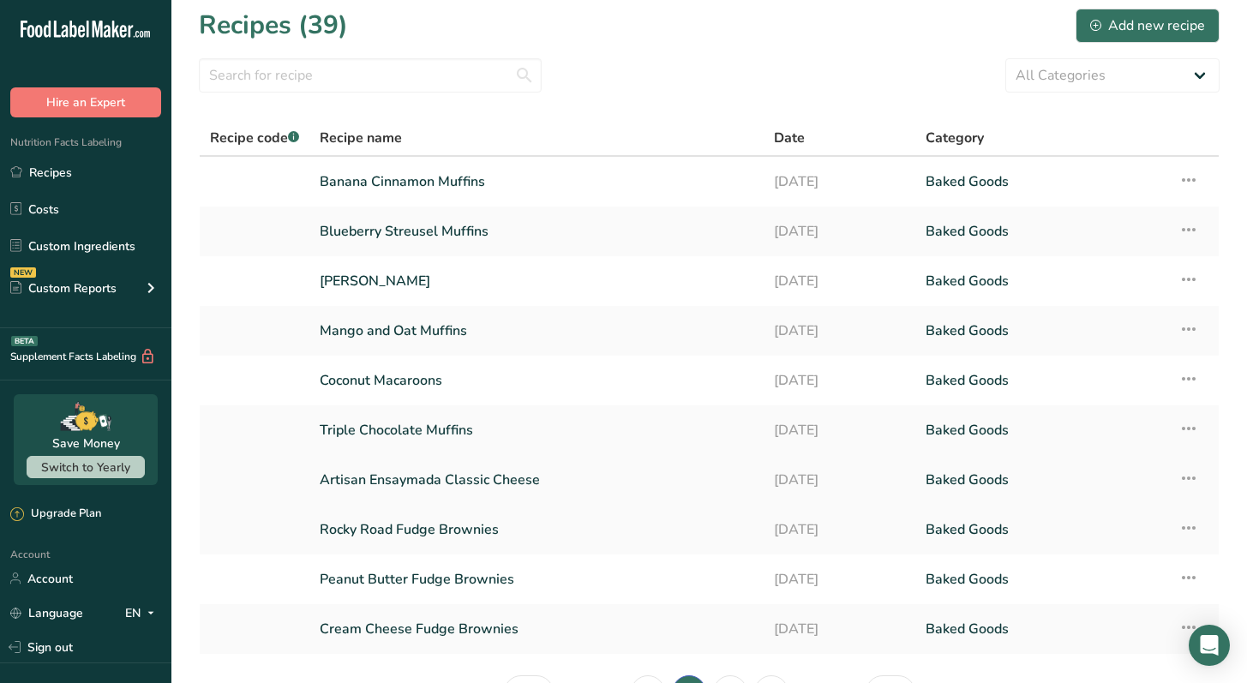
click at [619, 489] on link "Artisan Ensaymada Classic Cheese" at bounding box center [537, 480] width 434 height 36
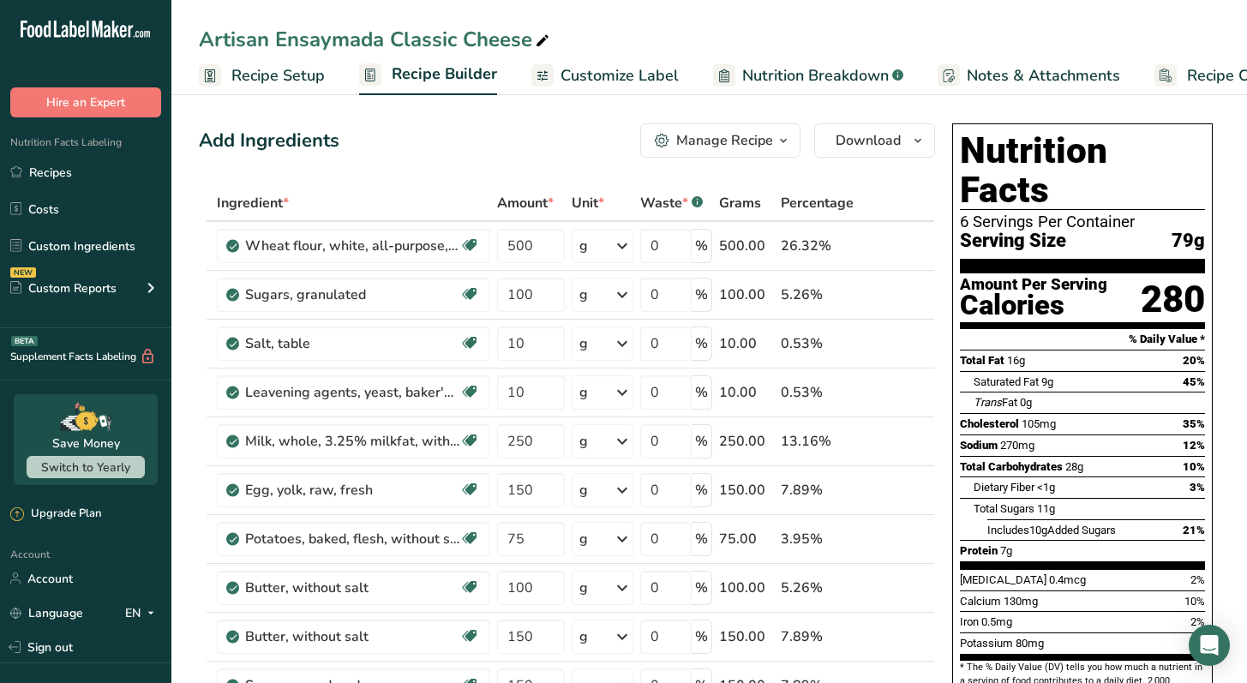
click at [1223, 69] on span "Recipe Costing" at bounding box center [1239, 75] width 105 height 23
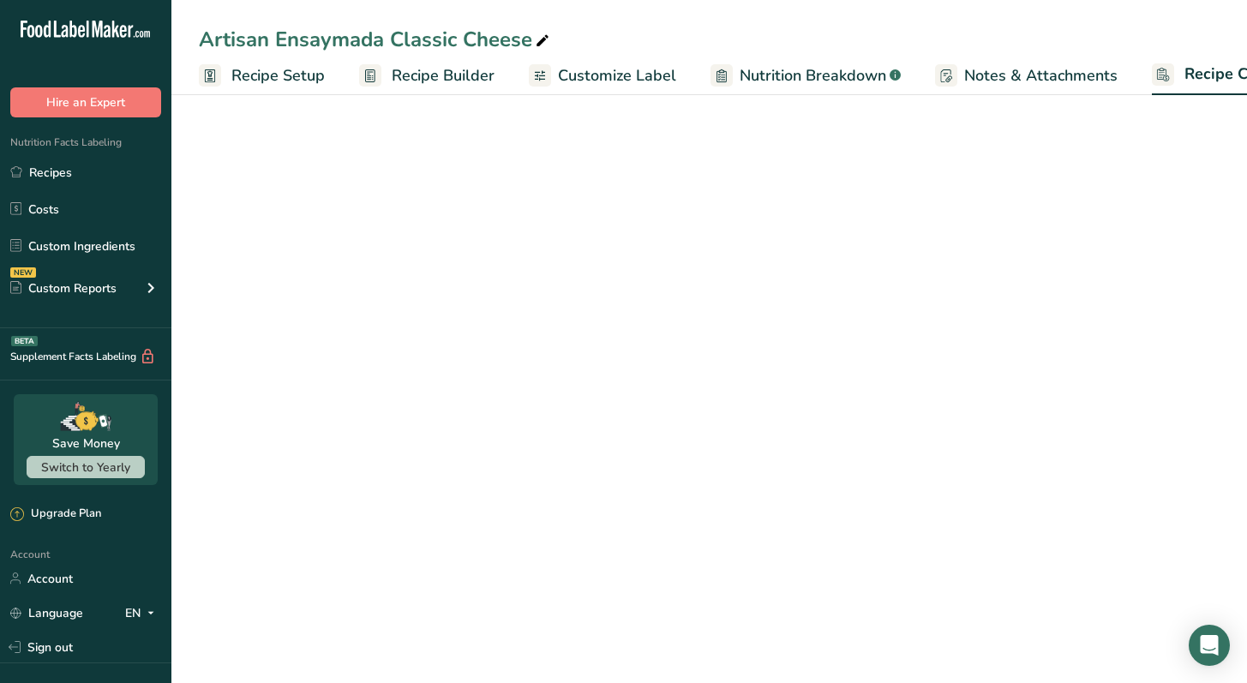
scroll to position [0, 63]
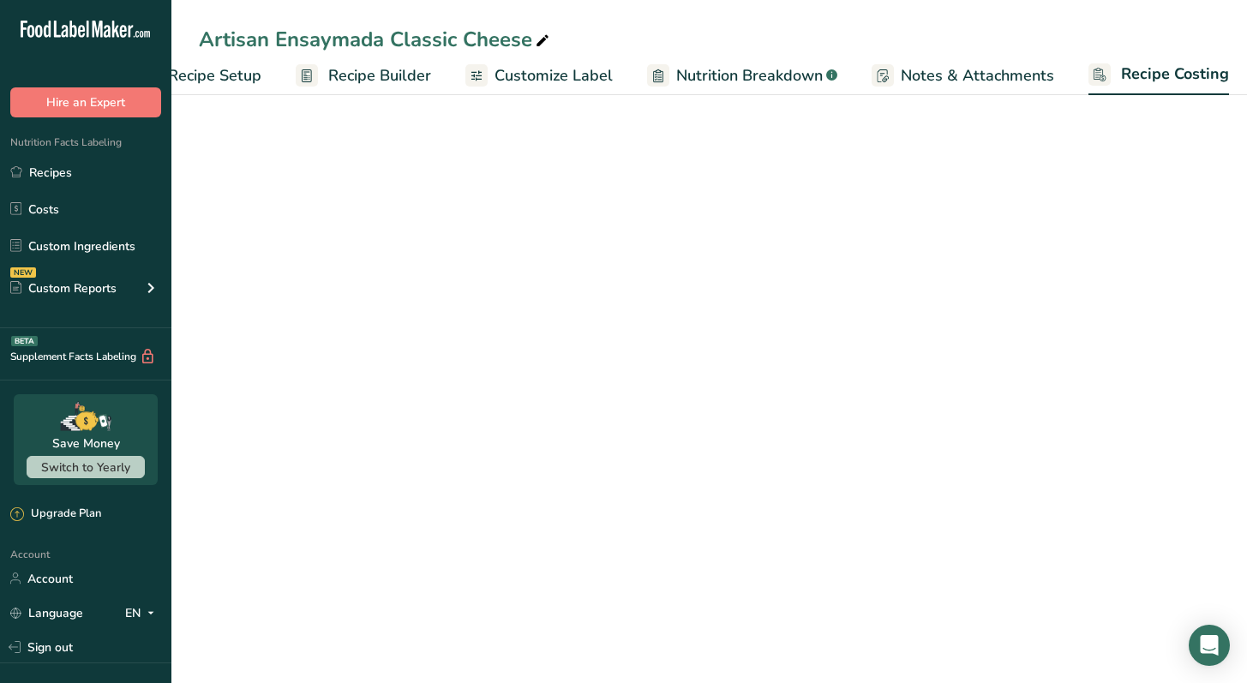
select select "12"
select select "5"
select select "12"
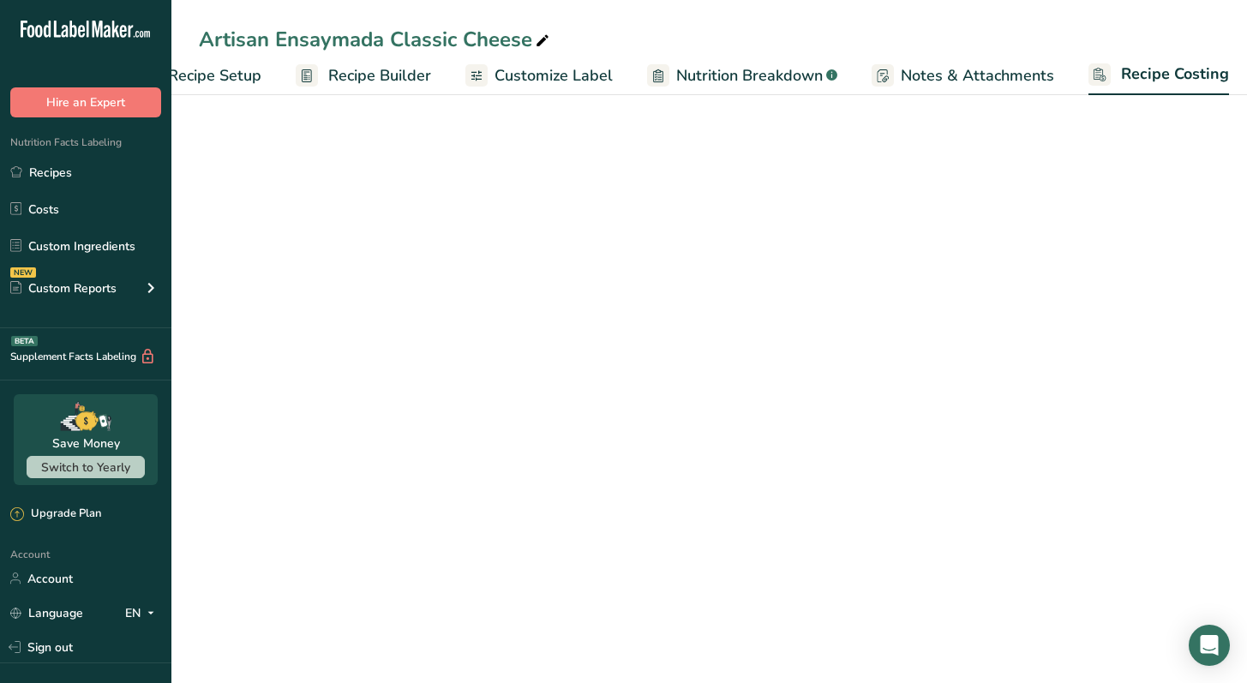
select select "12"
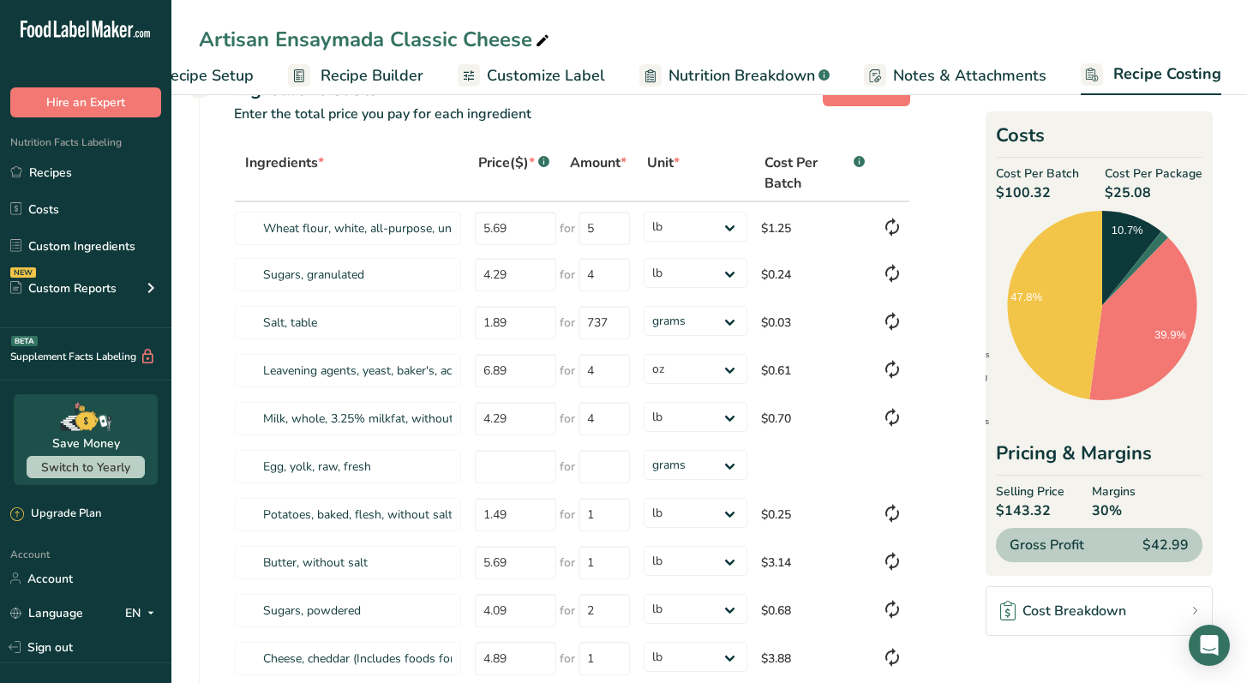
scroll to position [0, 0]
